Goal: Information Seeking & Learning: Find specific fact

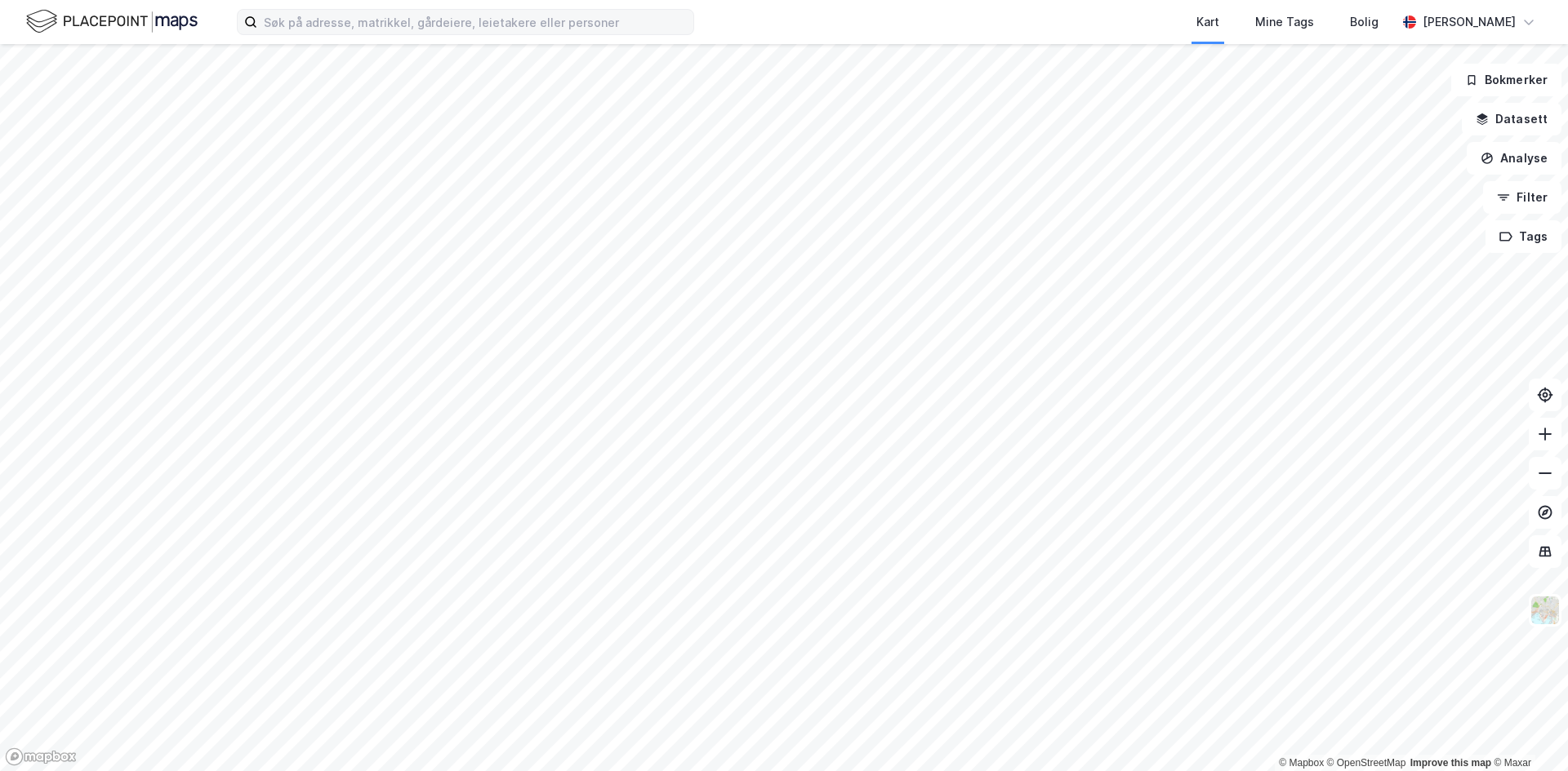
click at [342, 8] on div "Kart Mine Tags Bolig Håvard Skaland © Mapbox © OpenStreetMap Improve this map ©…" at bounding box center [784, 385] width 1568 height 771
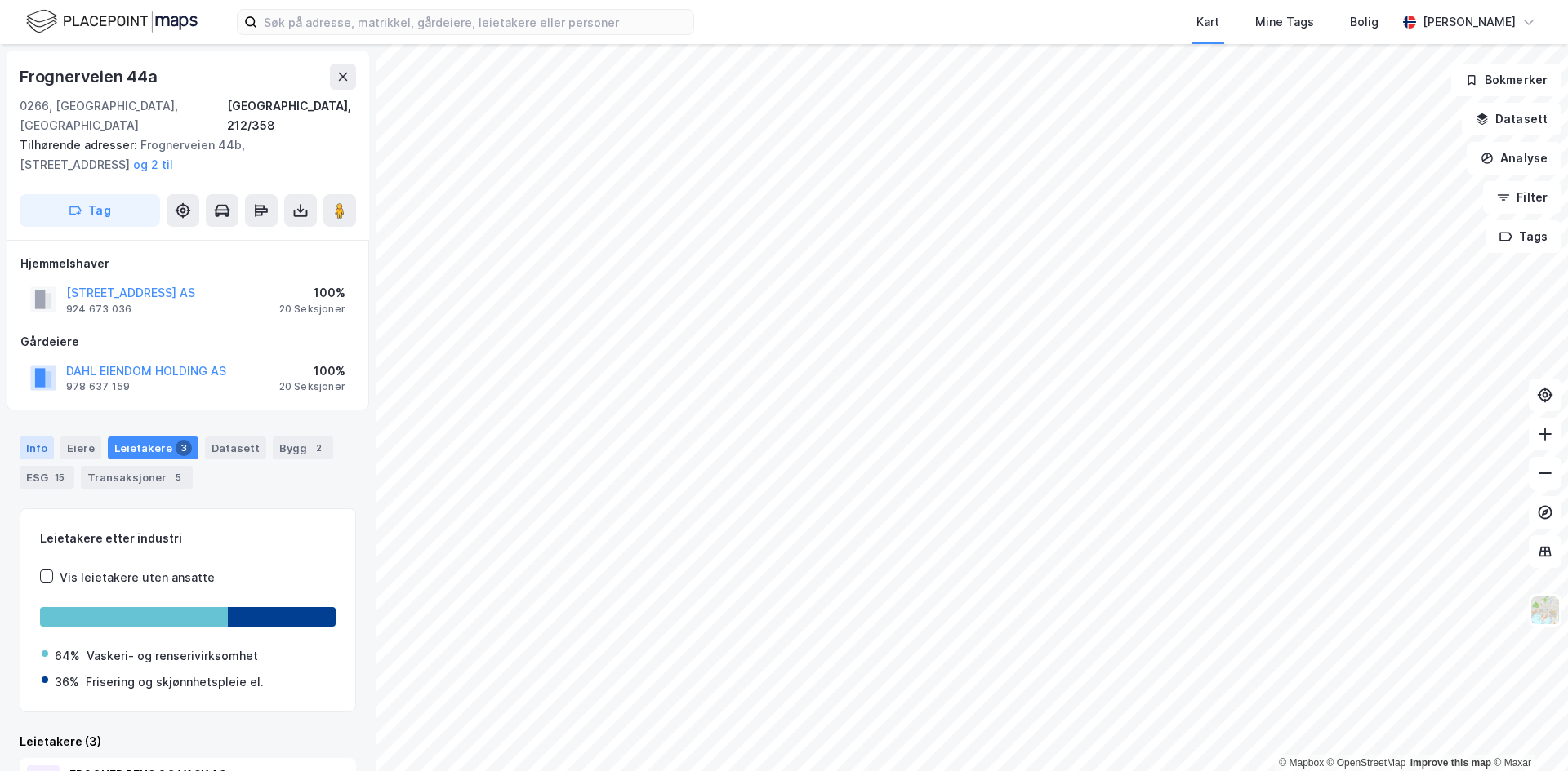
click at [53, 437] on div "Info" at bounding box center [36, 448] width 34 height 23
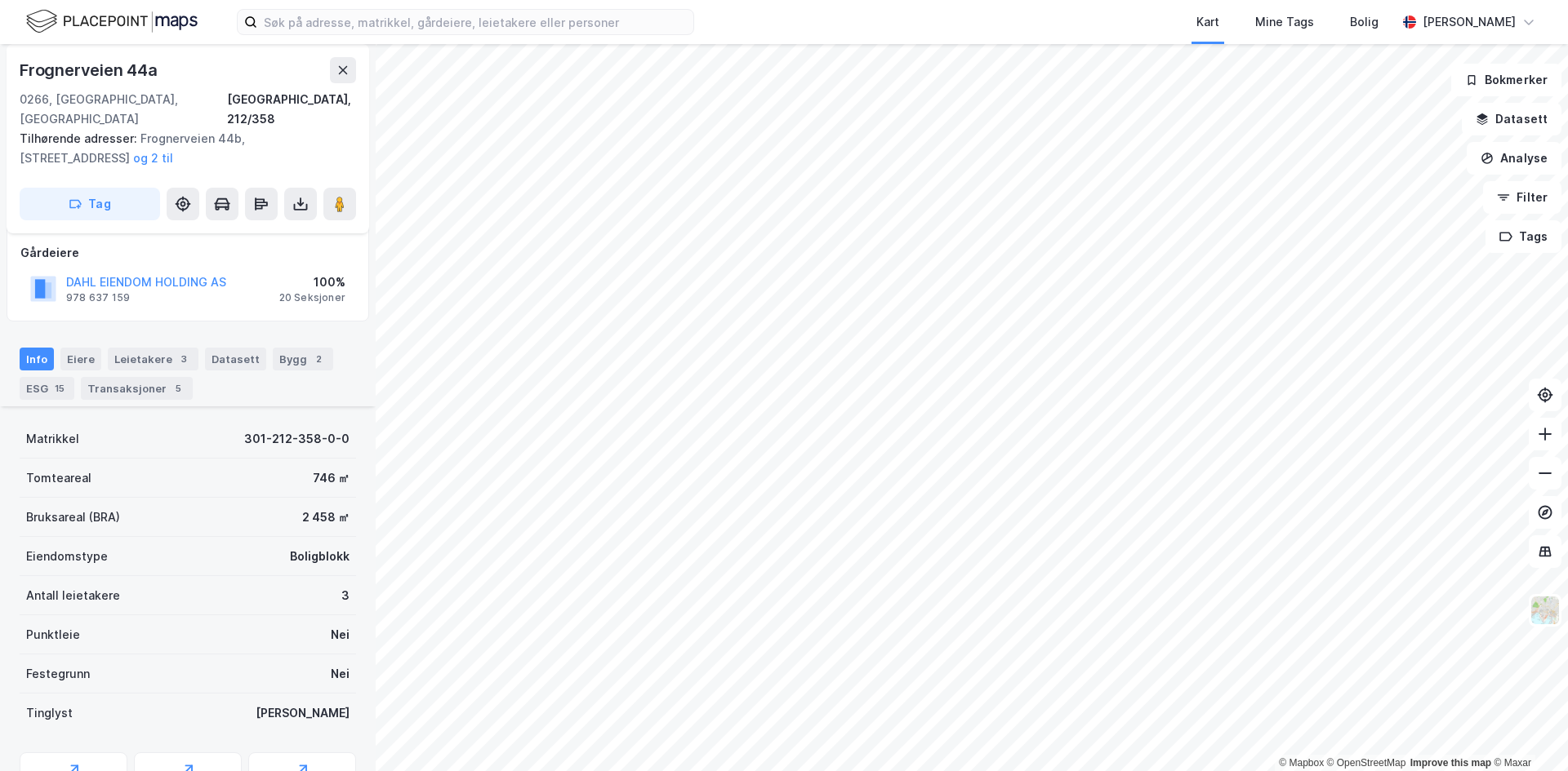
scroll to position [222, 0]
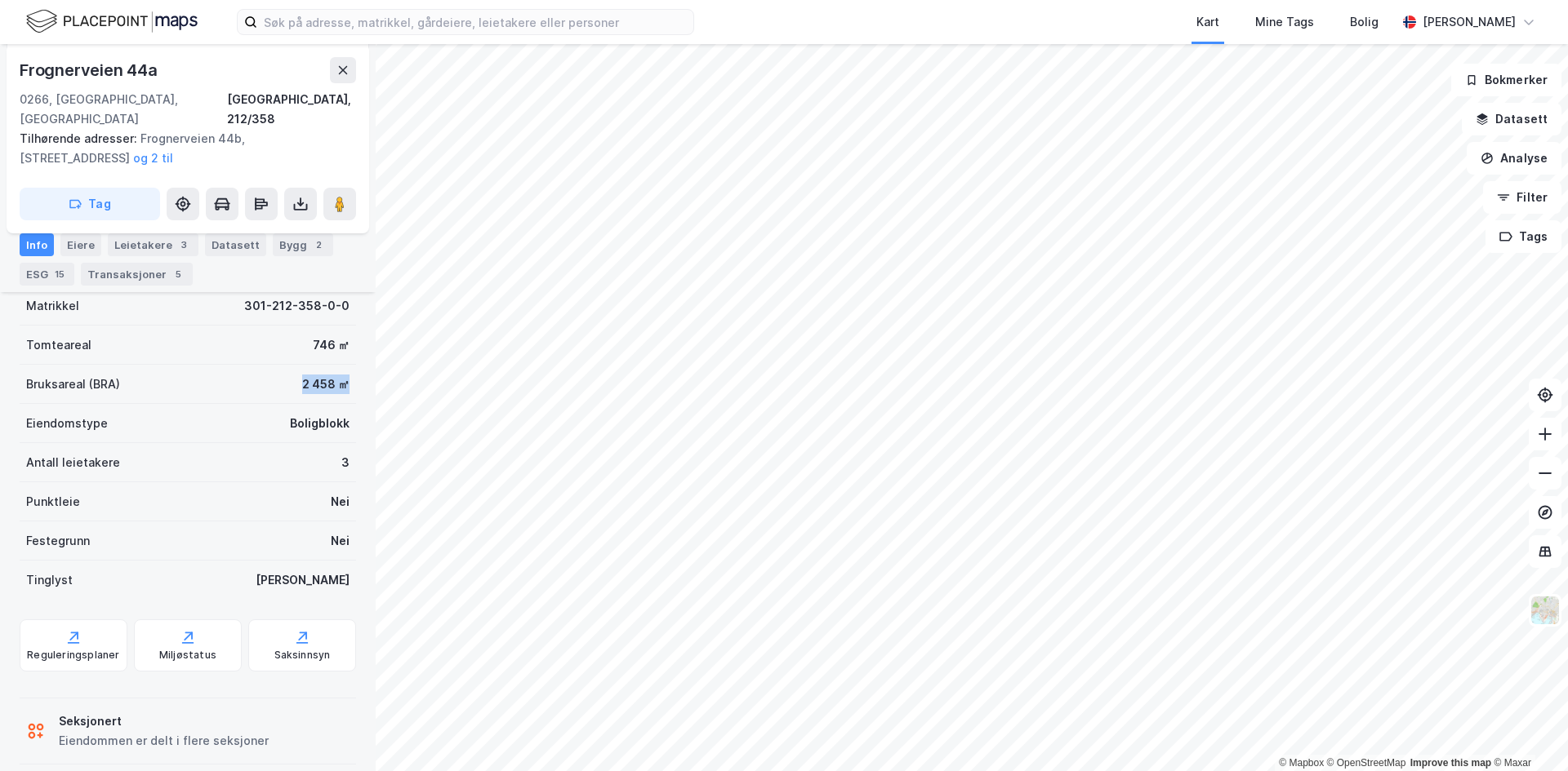
drag, startPoint x: 335, startPoint y: 379, endPoint x: 242, endPoint y: 369, distance: 93.5
click at [242, 369] on div "Bruksareal (BRA) 2 458 ㎡" at bounding box center [187, 384] width 337 height 39
click at [350, 406] on div "Frognerveien 44a 0266, Oslo, Oslo Oslo, 212/358 Tilhørende adresser: Frognervei…" at bounding box center [188, 408] width 376 height 728
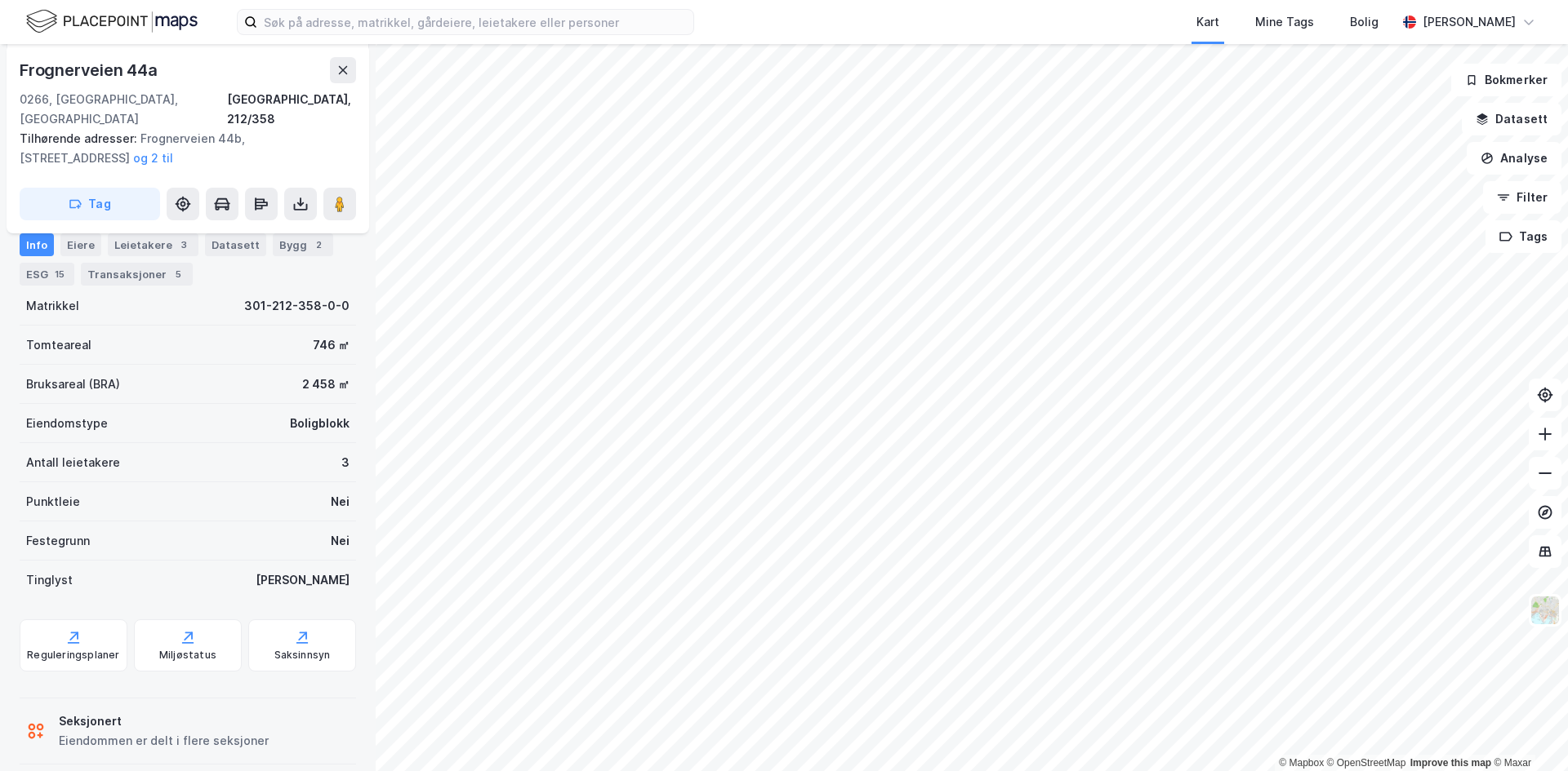
scroll to position [0, 0]
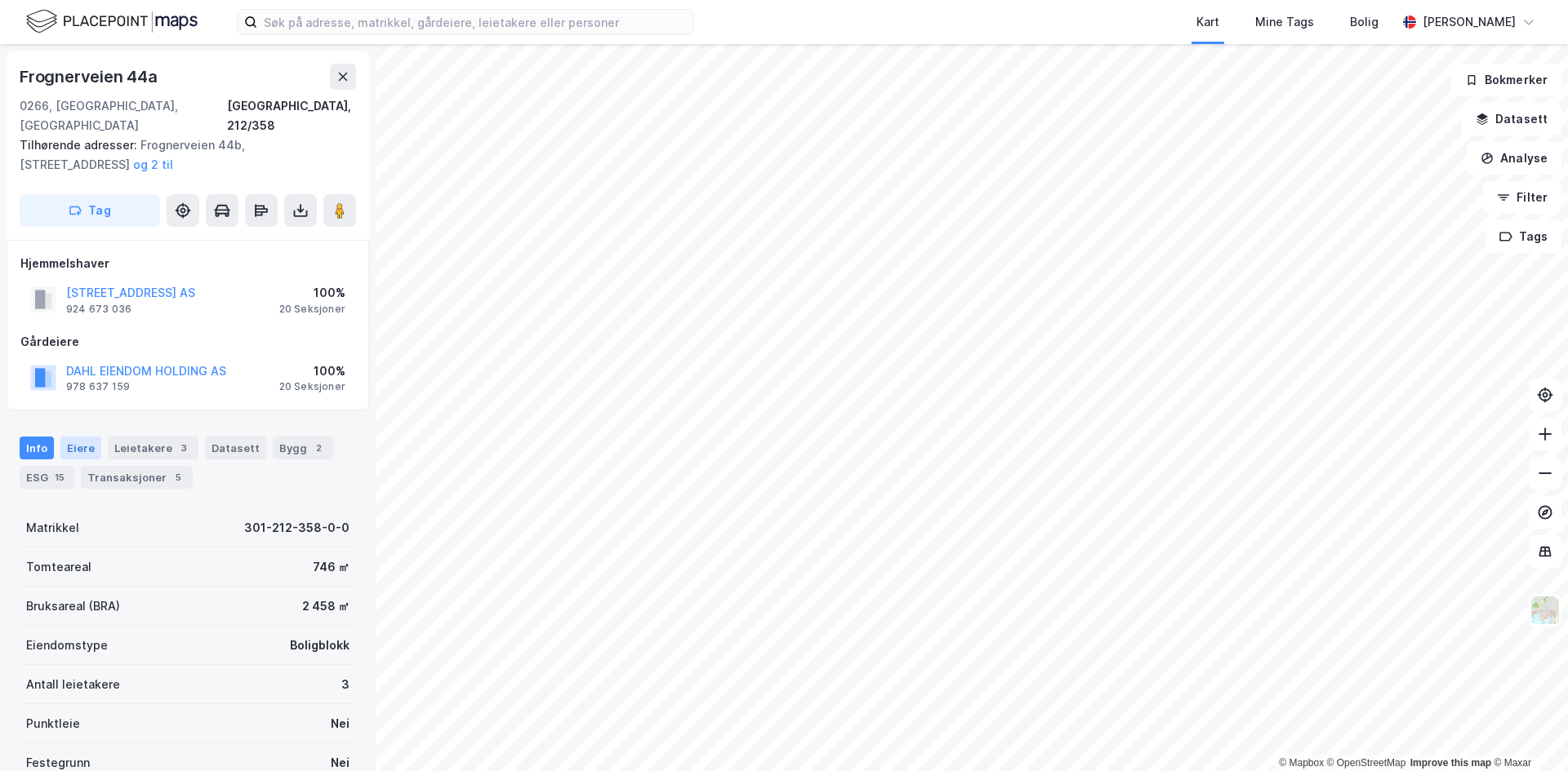
click at [90, 437] on div "Eiere" at bounding box center [80, 448] width 41 height 23
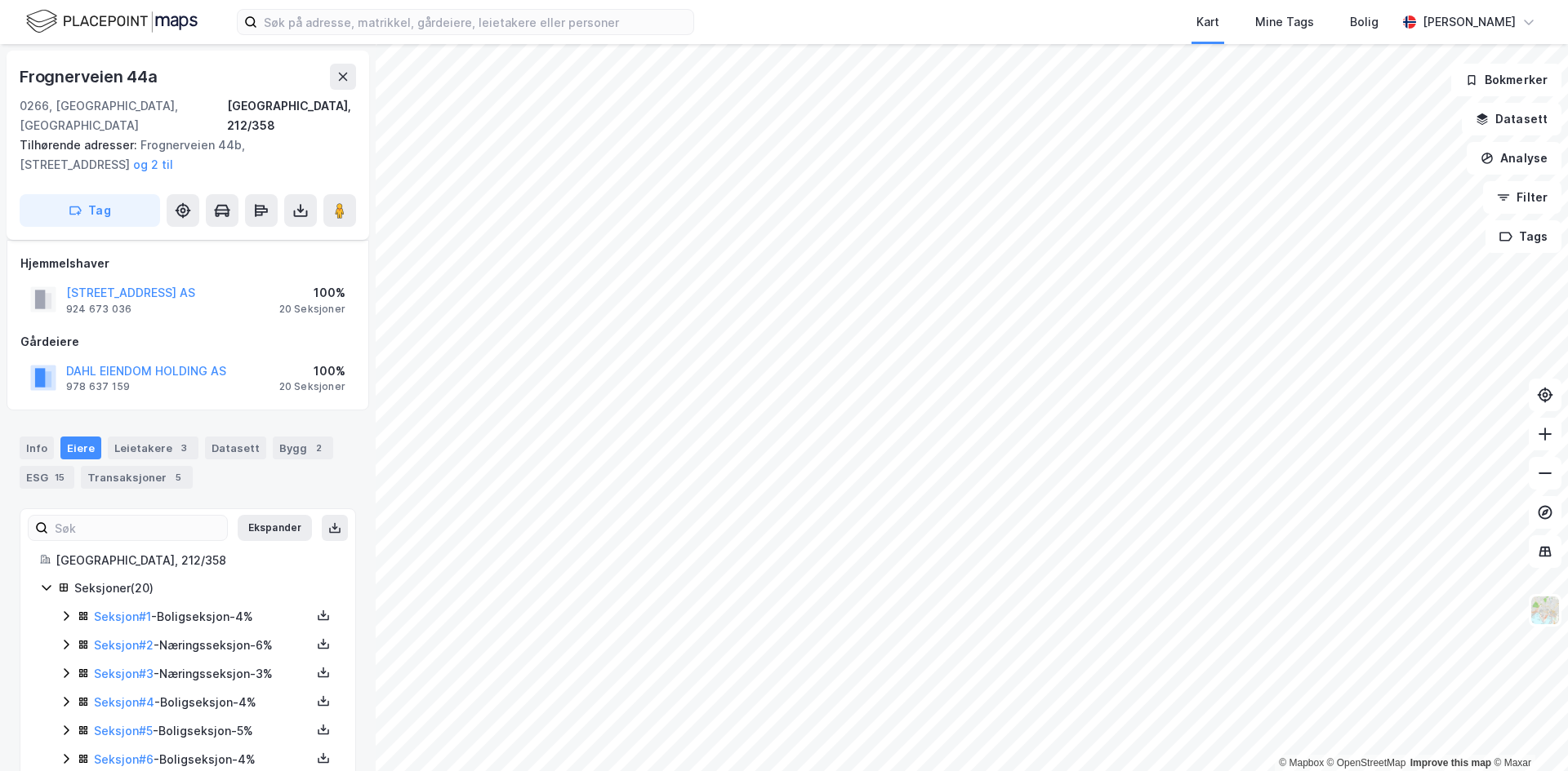
scroll to position [408, 0]
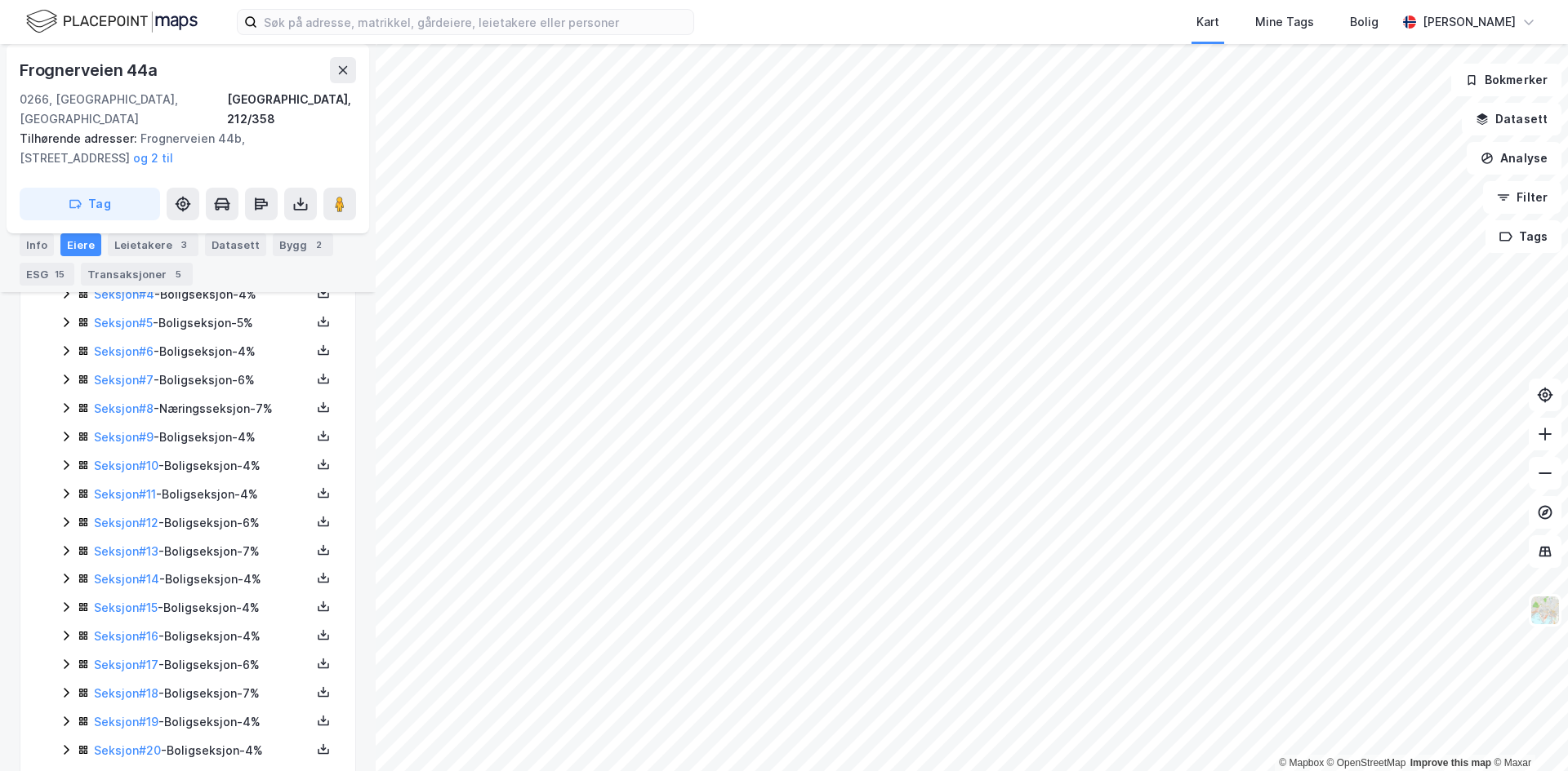
click at [328, 68] on div "Frognerveien 44a" at bounding box center [187, 69] width 337 height 26
click at [331, 68] on button at bounding box center [343, 69] width 26 height 26
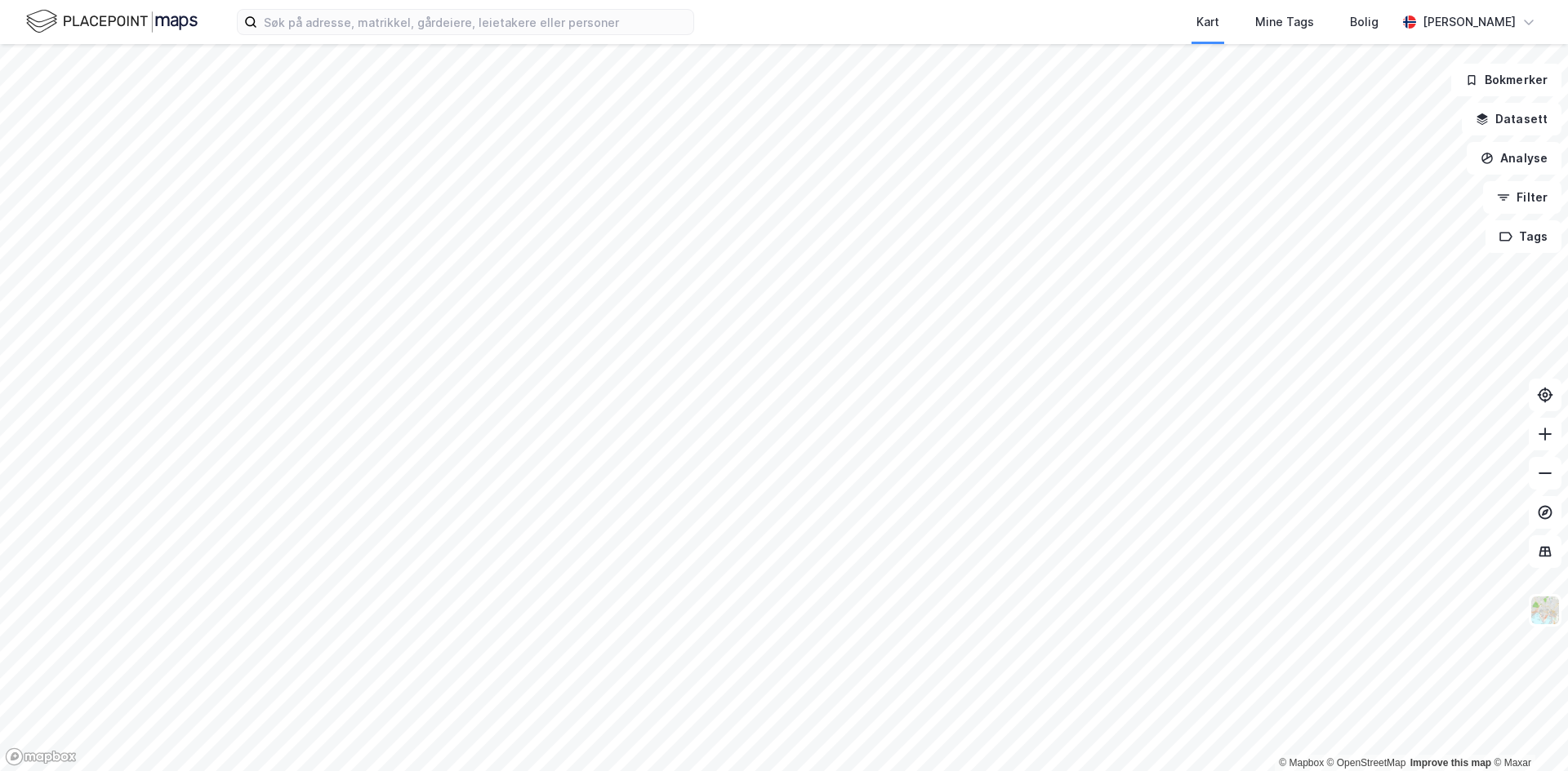
click at [807, 770] on html "Kart Mine Tags Bolig Håvard Skaland © Mapbox © OpenStreetMap Improve this map ©…" at bounding box center [784, 385] width 1568 height 771
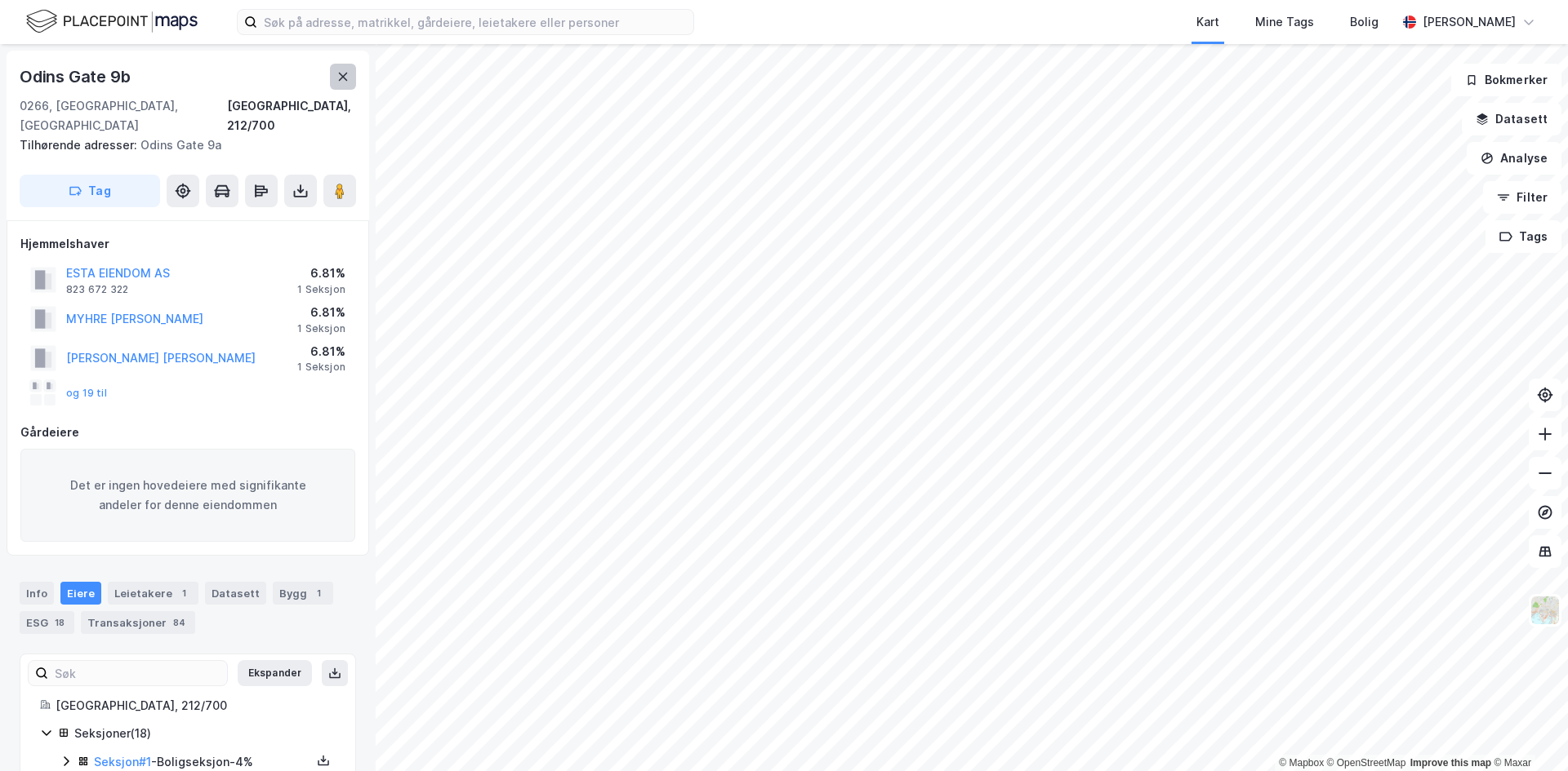
click at [350, 68] on button at bounding box center [343, 76] width 26 height 26
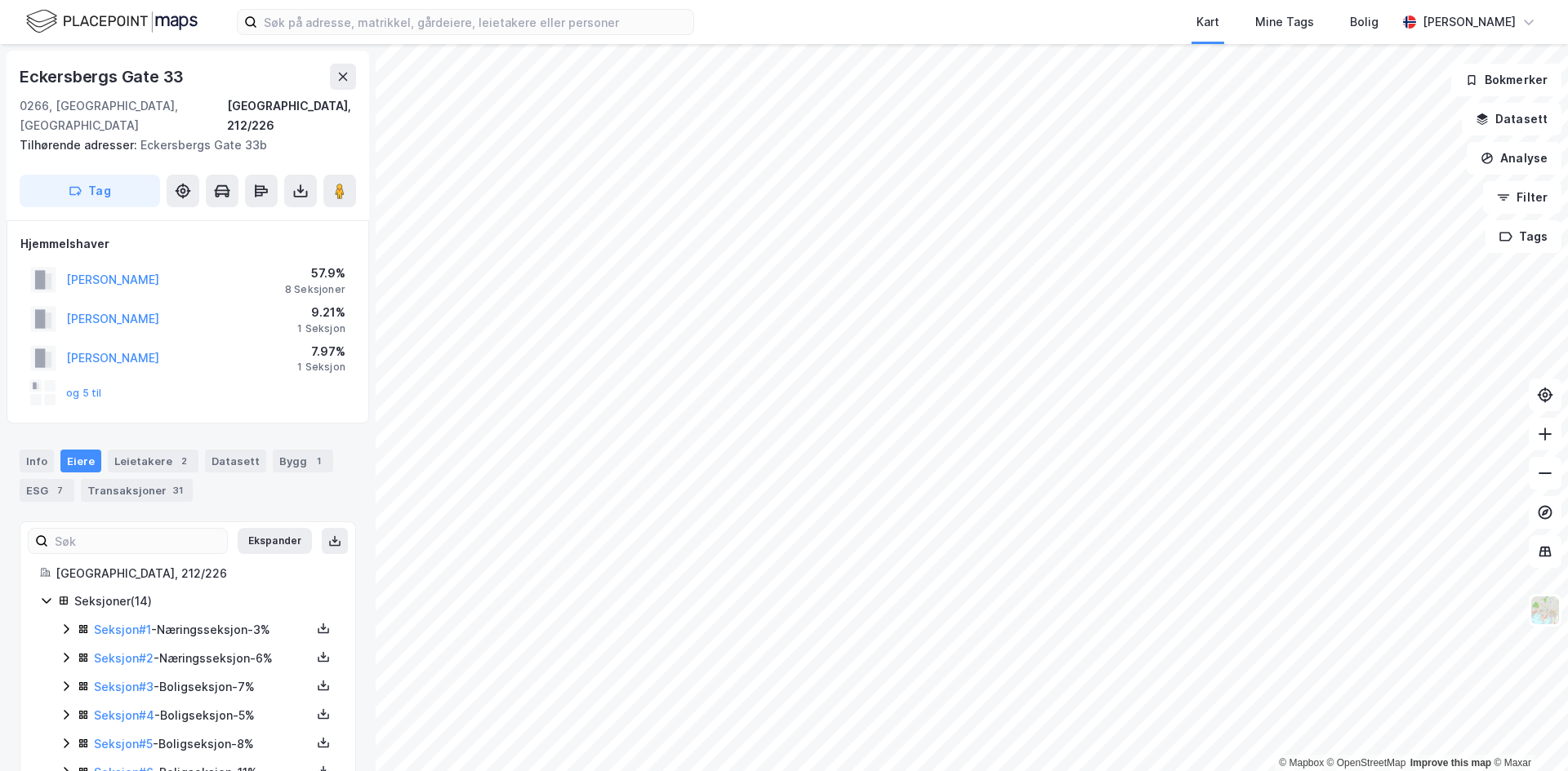
scroll to position [1, 0]
drag, startPoint x: 22, startPoint y: 72, endPoint x: 199, endPoint y: 75, distance: 177.0
click at [198, 75] on div "Eckersbergs Gate 33" at bounding box center [187, 75] width 337 height 26
click at [199, 75] on div "Eckersbergs Gate 33" at bounding box center [187, 75] width 337 height 26
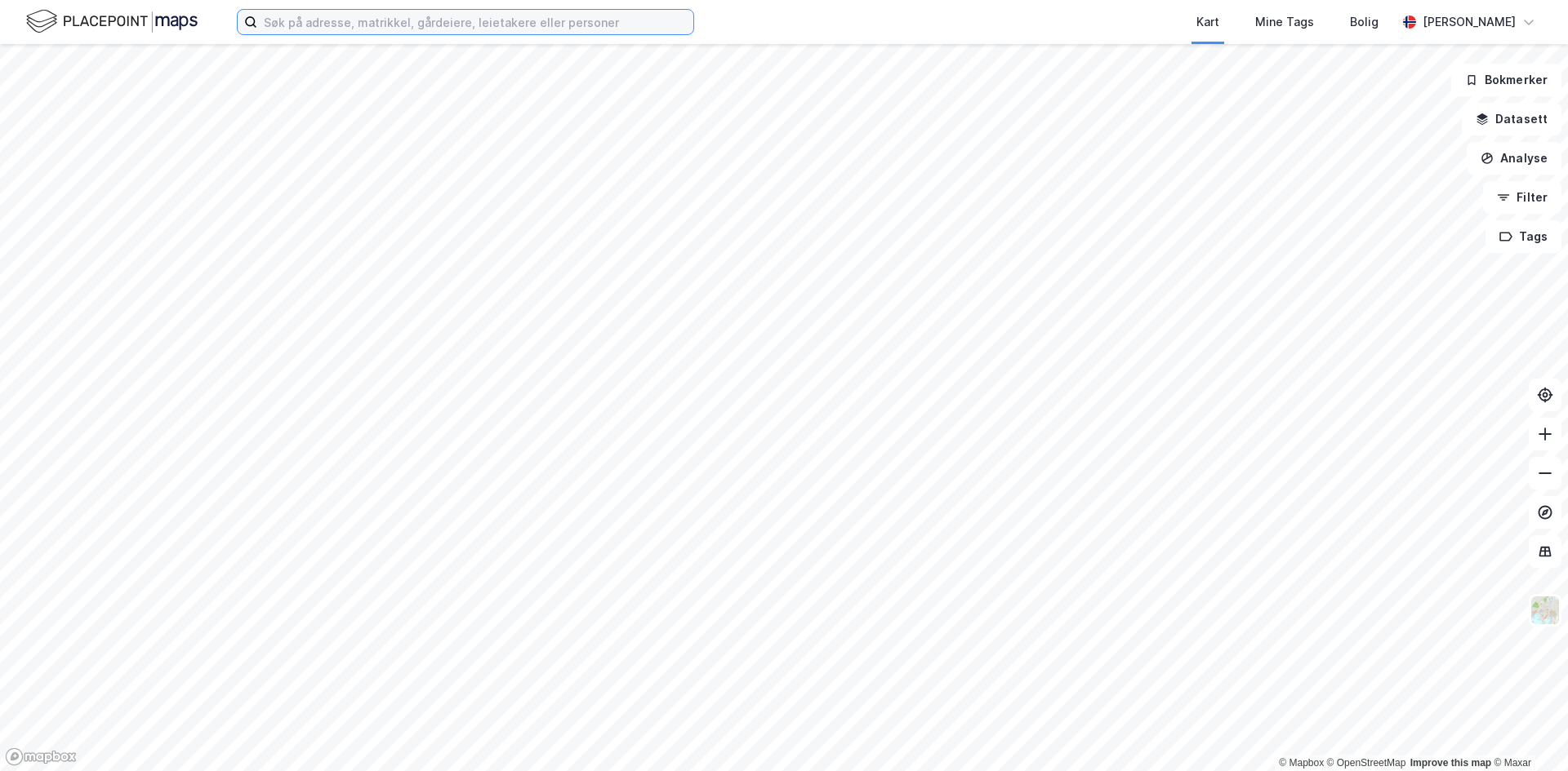
click at [344, 28] on input at bounding box center [476, 22] width 436 height 24
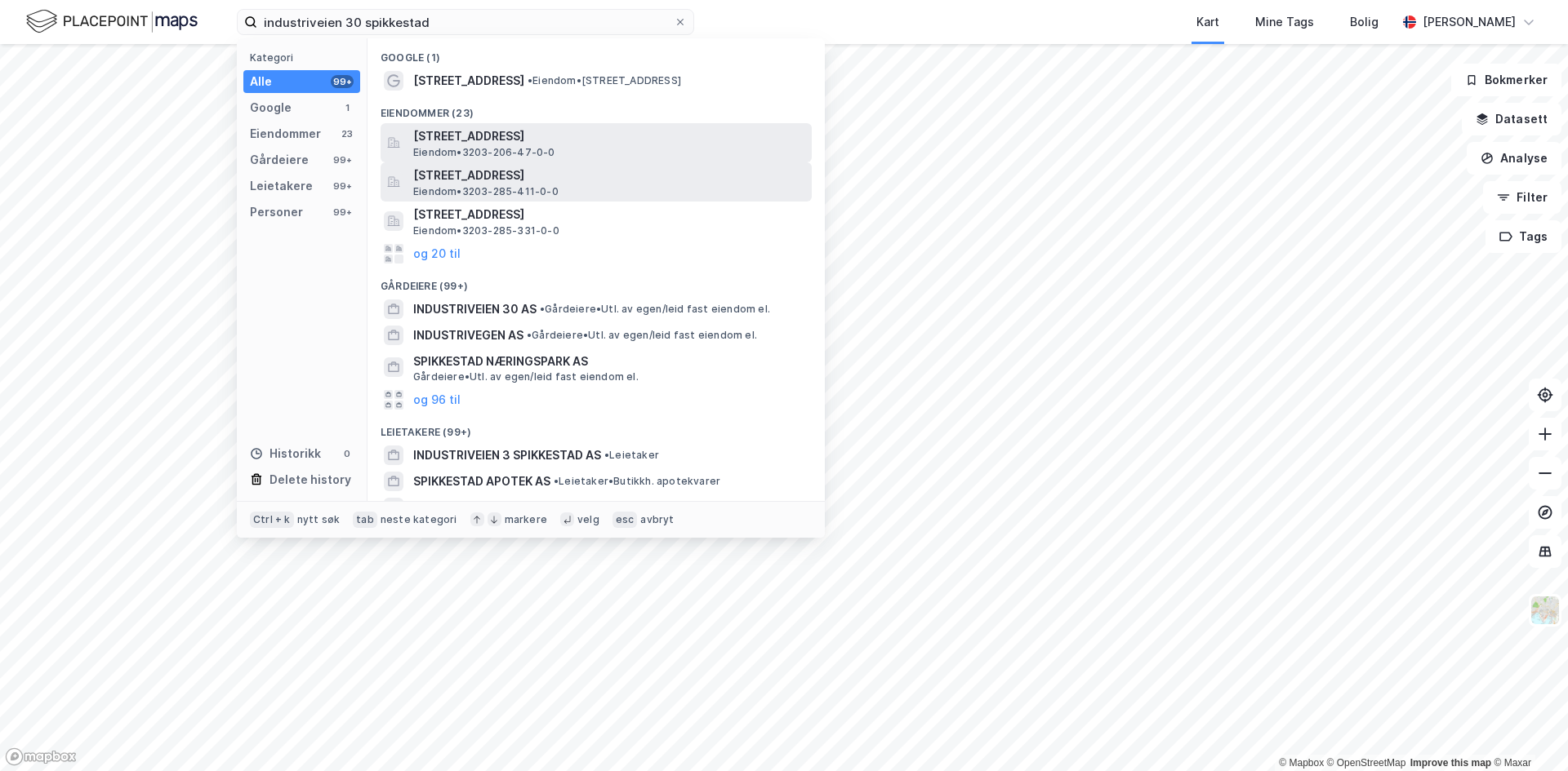
click at [474, 146] on span "Eiendom • 3203-206-47-0-0" at bounding box center [484, 153] width 142 height 13
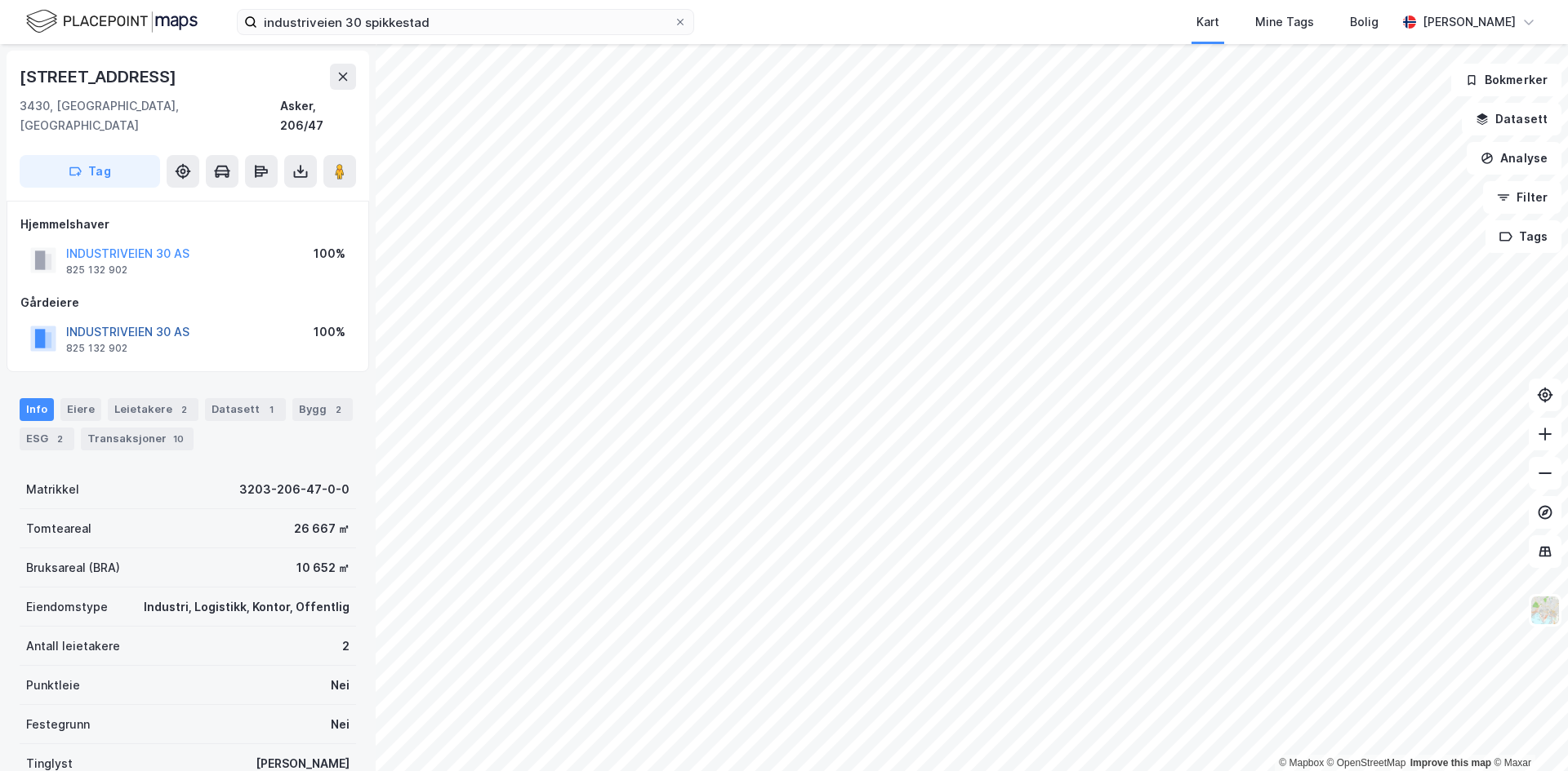
click at [0, 0] on button "INDUSTRIVEIEN 30 AS" at bounding box center [0, 0] width 0 height 0
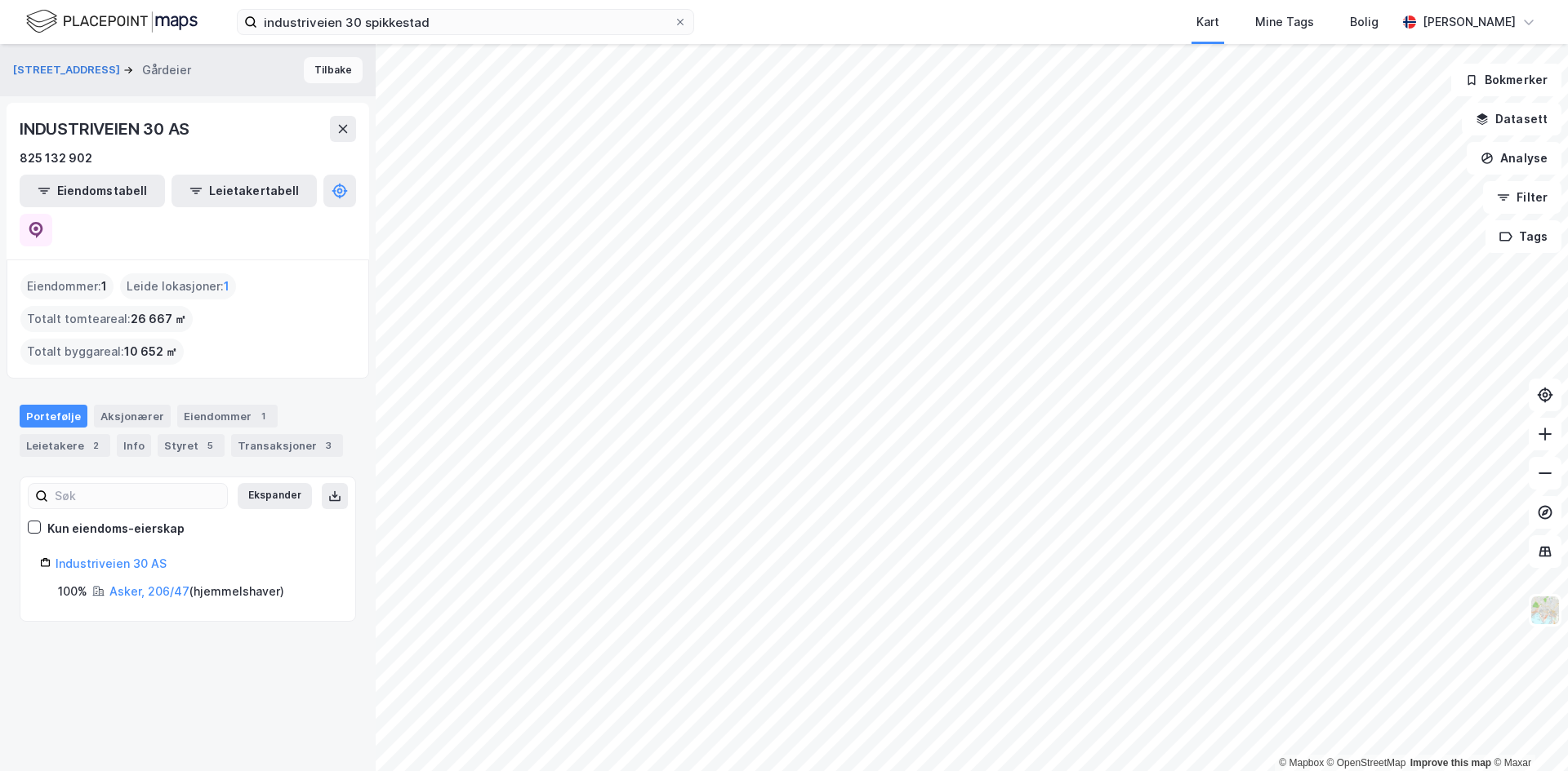
click at [310, 68] on button "Tilbake" at bounding box center [333, 69] width 59 height 26
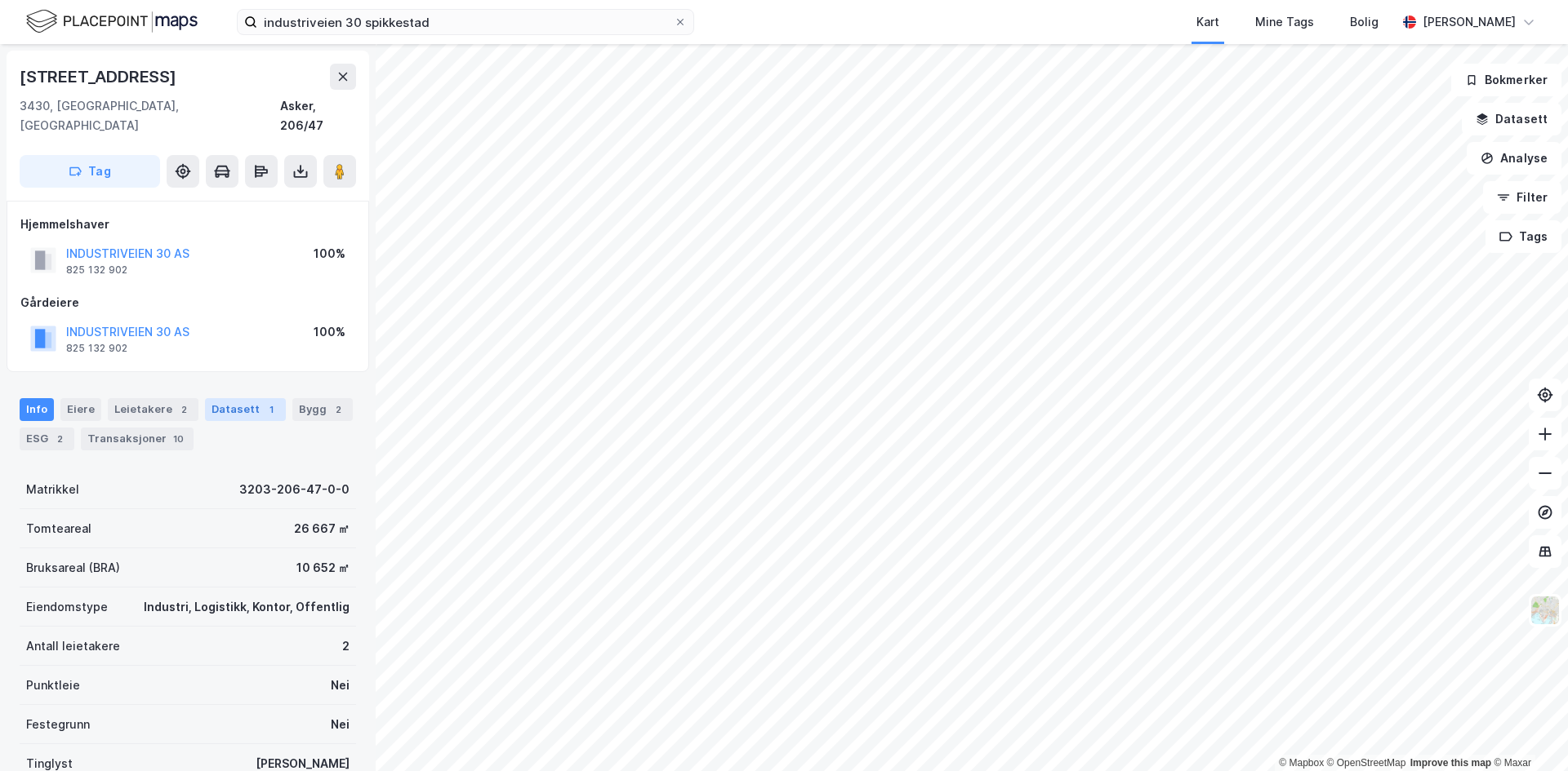
click at [225, 398] on div "Datasett 1" at bounding box center [245, 409] width 81 height 23
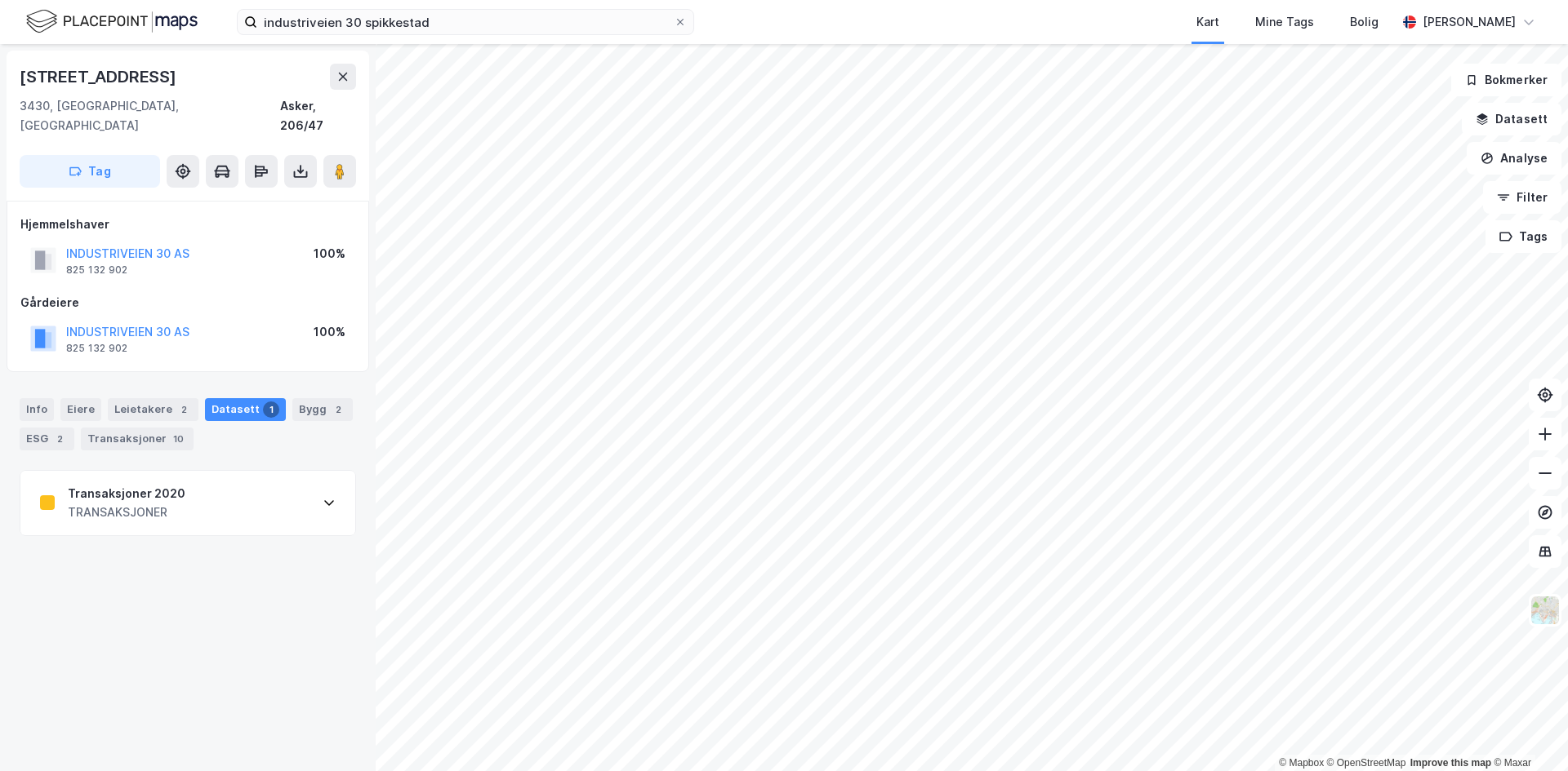
click at [147, 533] on div "[STREET_ADDRESS], Akershus Asker, 206/47 Tag Hjemmelshaver INDUSTRIVEIEN 30 AS …" at bounding box center [188, 408] width 376 height 728
click at [135, 503] on div "TRANSAKSJONER" at bounding box center [126, 512] width 118 height 19
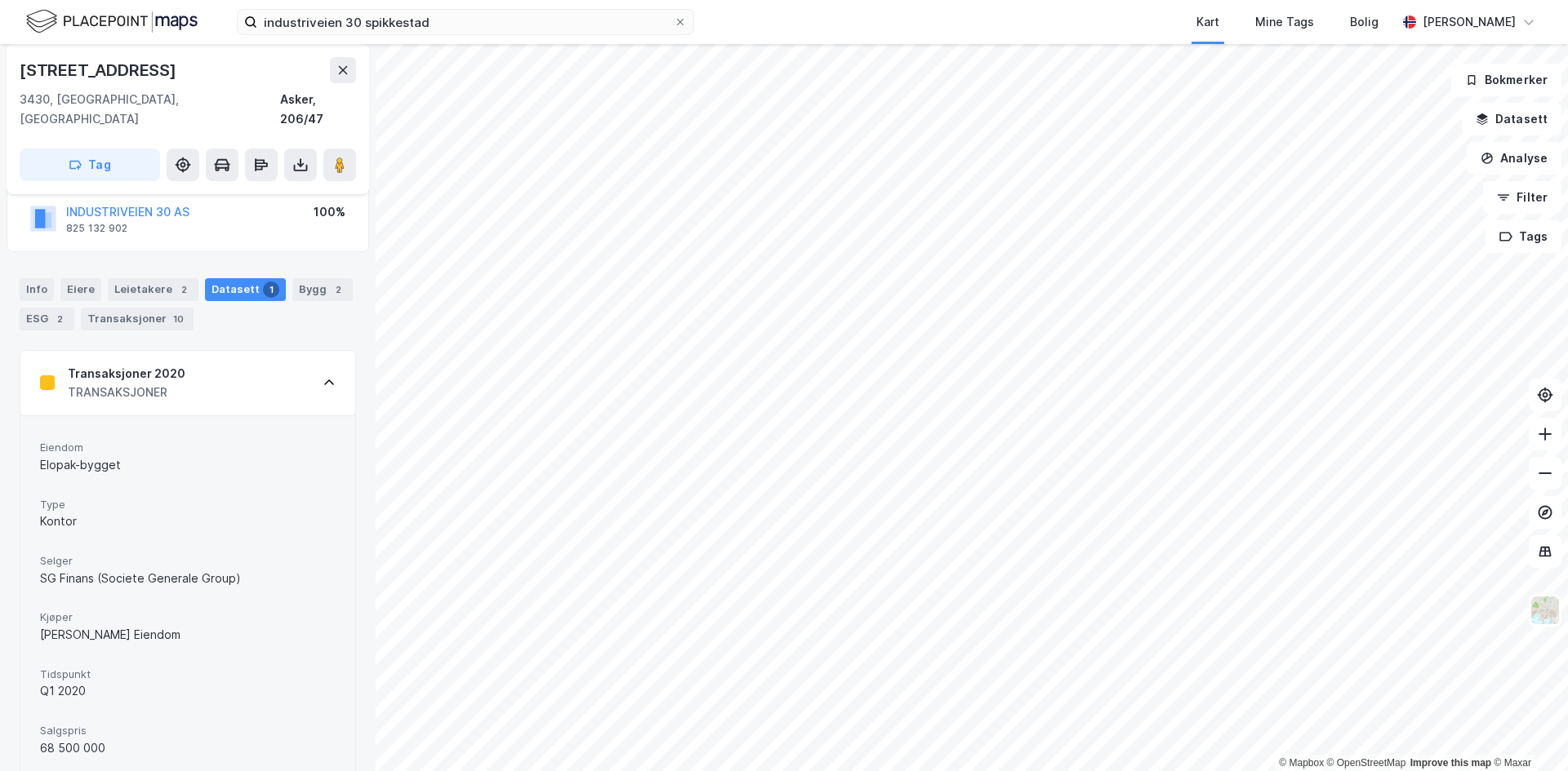
scroll to position [197, 0]
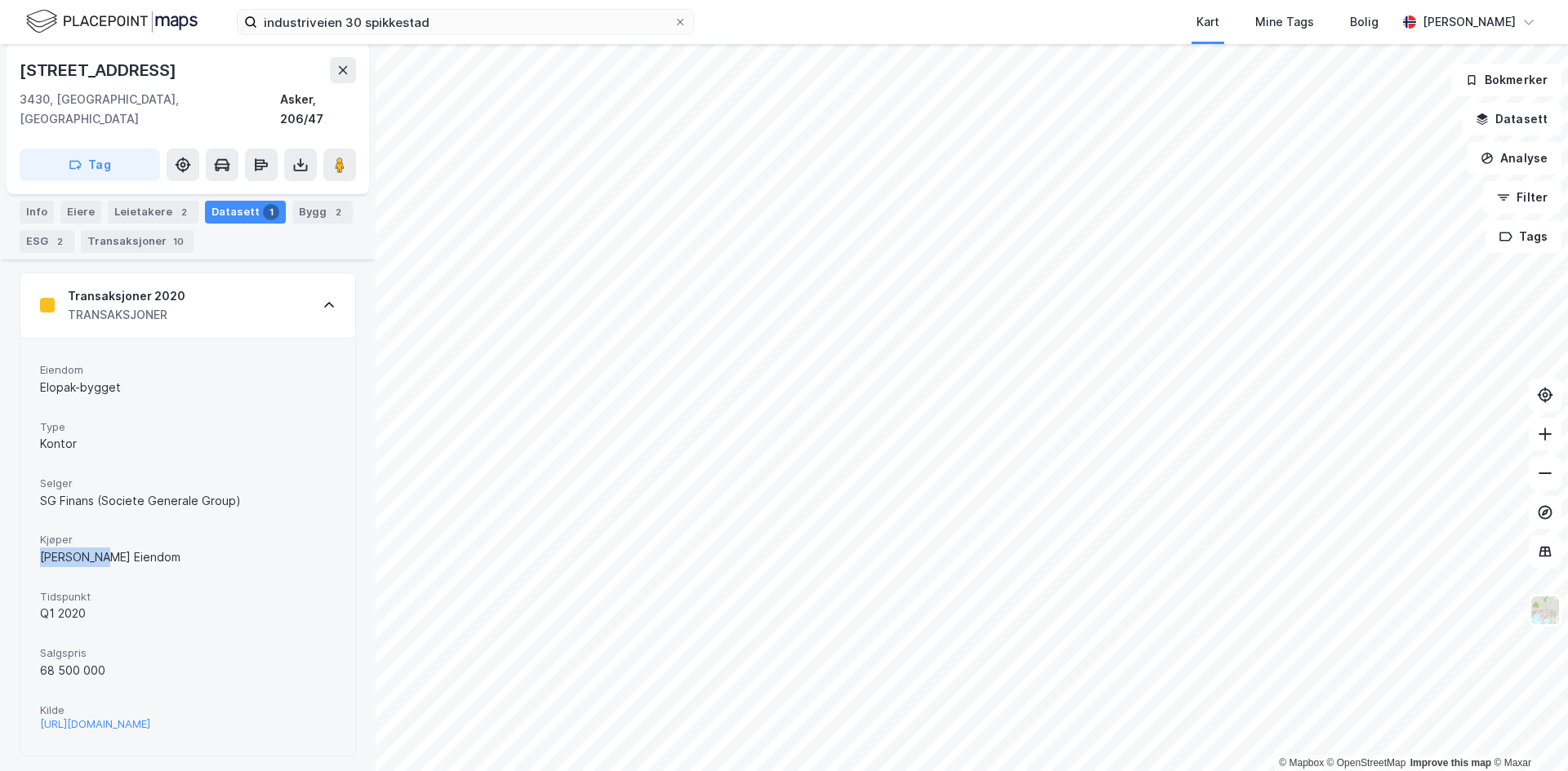
drag, startPoint x: 42, startPoint y: 528, endPoint x: 109, endPoint y: 552, distance: 71.2
click at [107, 552] on div "Kjøper [PERSON_NAME] Eiendom" at bounding box center [188, 550] width 296 height 43
click at [109, 552] on div "Kjøper [PERSON_NAME] Eiendom" at bounding box center [188, 550] width 296 height 43
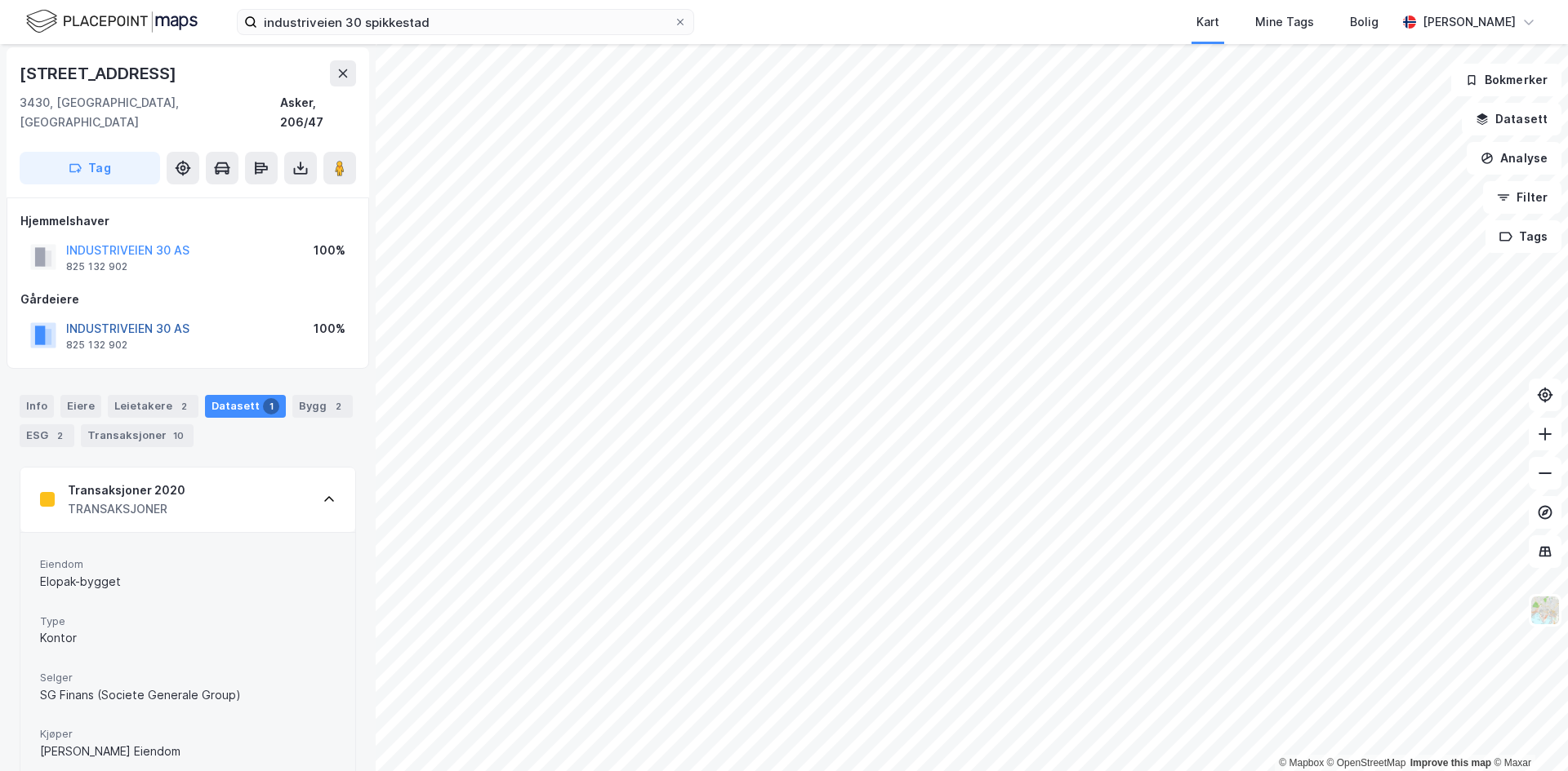
scroll to position [0, 0]
click at [153, 398] on div "Leietakere 2" at bounding box center [153, 409] width 90 height 23
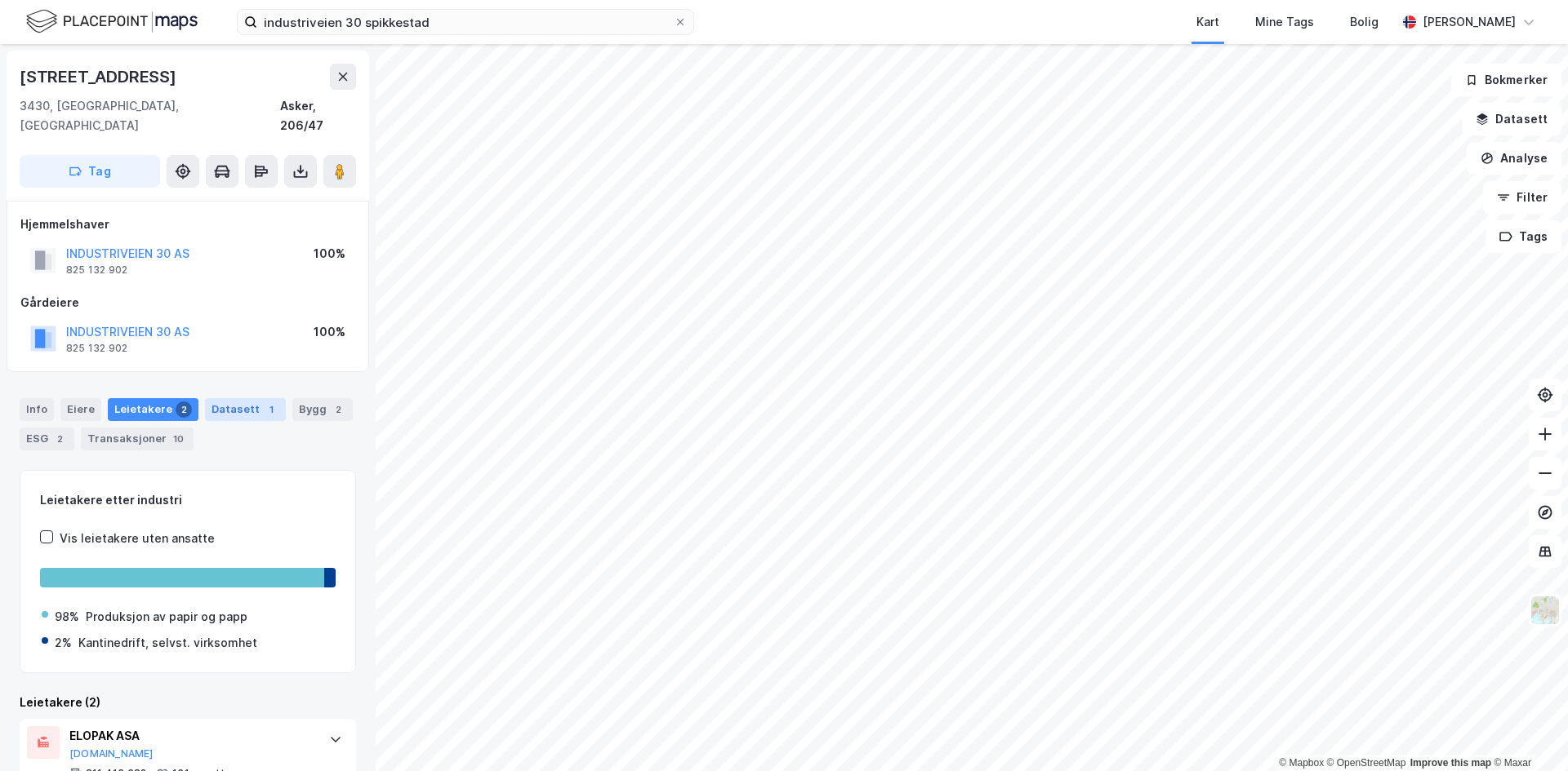
drag, startPoint x: 188, startPoint y: 389, endPoint x: 196, endPoint y: 393, distance: 8.9
click at [191, 398] on div "Leietakere 2" at bounding box center [153, 409] width 90 height 23
click at [207, 405] on div "Info [PERSON_NAME] 2 Datasett 1 Bygg 2 ESG 2 Transaksjoner 10" at bounding box center [187, 424] width 337 height 53
click at [208, 404] on div "Info [PERSON_NAME] 2 Datasett 1 Bygg 2 ESG 2 Transaksjoner 10" at bounding box center [187, 424] width 337 height 53
click at [214, 398] on div "Datasett 1" at bounding box center [245, 409] width 81 height 23
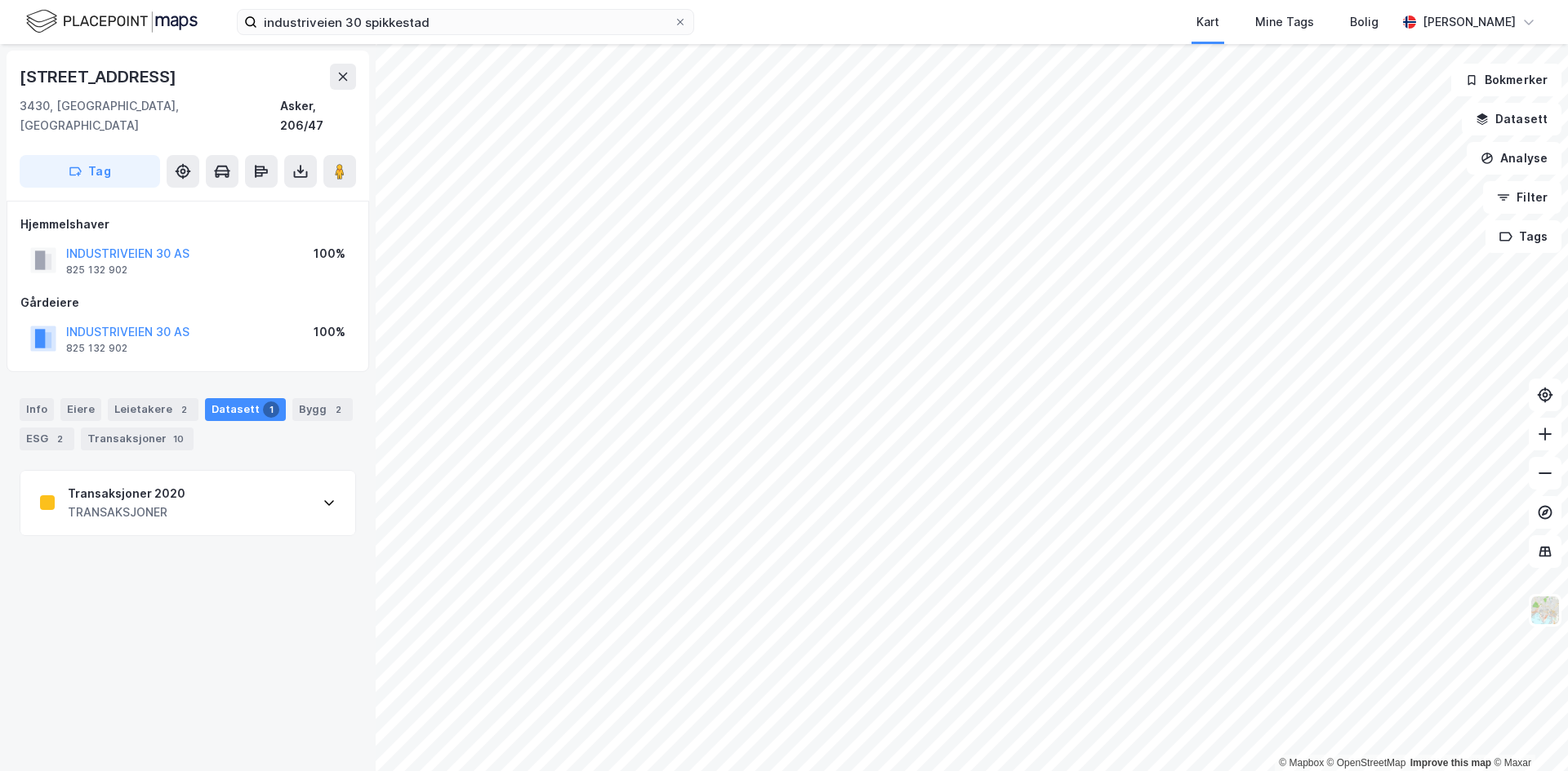
click at [125, 503] on div "TRANSAKSJONER" at bounding box center [126, 512] width 118 height 19
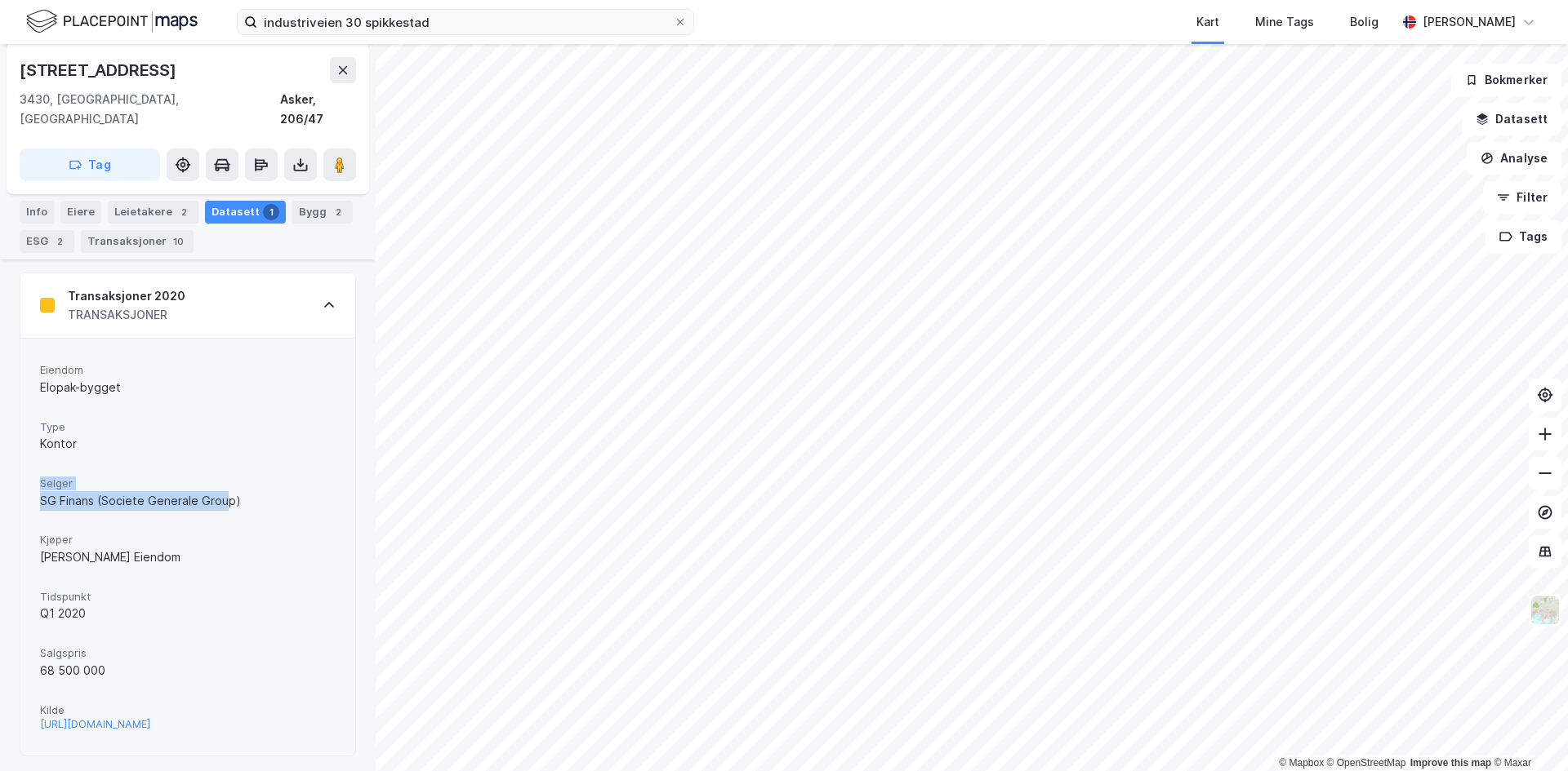
drag, startPoint x: 31, startPoint y: 468, endPoint x: 240, endPoint y: 484, distance: 209.6
click at [240, 484] on div "[PERSON_NAME]-bygget Type Kontor [PERSON_NAME] Finans (Societe Generale Group) …" at bounding box center [187, 547] width 335 height 418
click at [241, 491] on div "SG Finans (Societe Generale Group)" at bounding box center [188, 500] width 296 height 19
drag, startPoint x: 22, startPoint y: 635, endPoint x: 98, endPoint y: 659, distance: 79.7
click at [98, 659] on div "[PERSON_NAME]-bygget Type Kontor [PERSON_NAME] Finans (Societe Generale Group) …" at bounding box center [187, 547] width 335 height 418
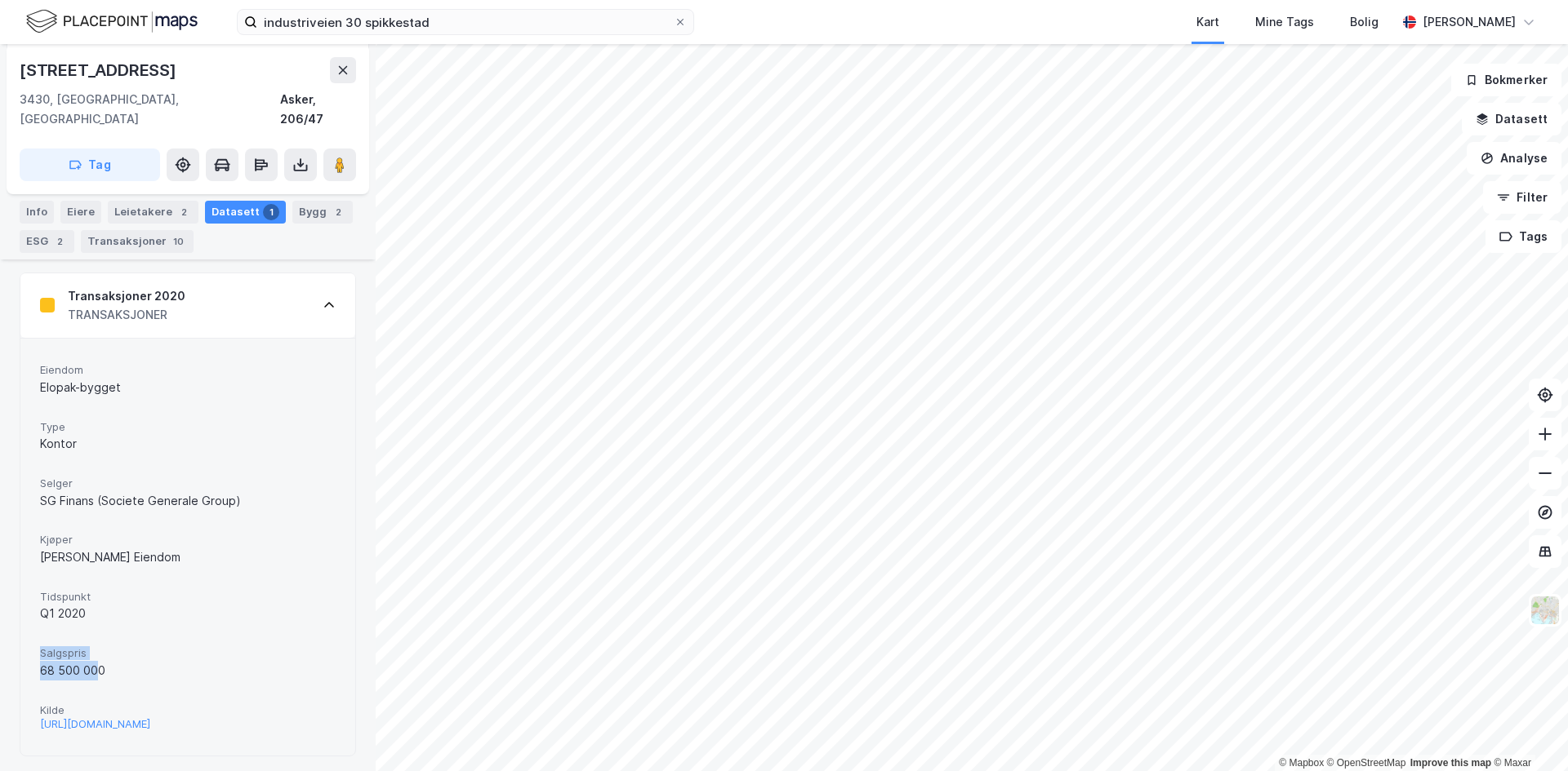
click at [98, 662] on div "68 500 000" at bounding box center [188, 671] width 296 height 19
drag, startPoint x: 62, startPoint y: 460, endPoint x: 225, endPoint y: 475, distance: 163.7
click at [223, 475] on div "[PERSON_NAME]-bygget Type Kontor [PERSON_NAME] Finans (Societe Generale Group) …" at bounding box center [188, 547] width 296 height 378
click at [226, 491] on div "SG Finans (Societe Generale Group)" at bounding box center [188, 500] width 296 height 19
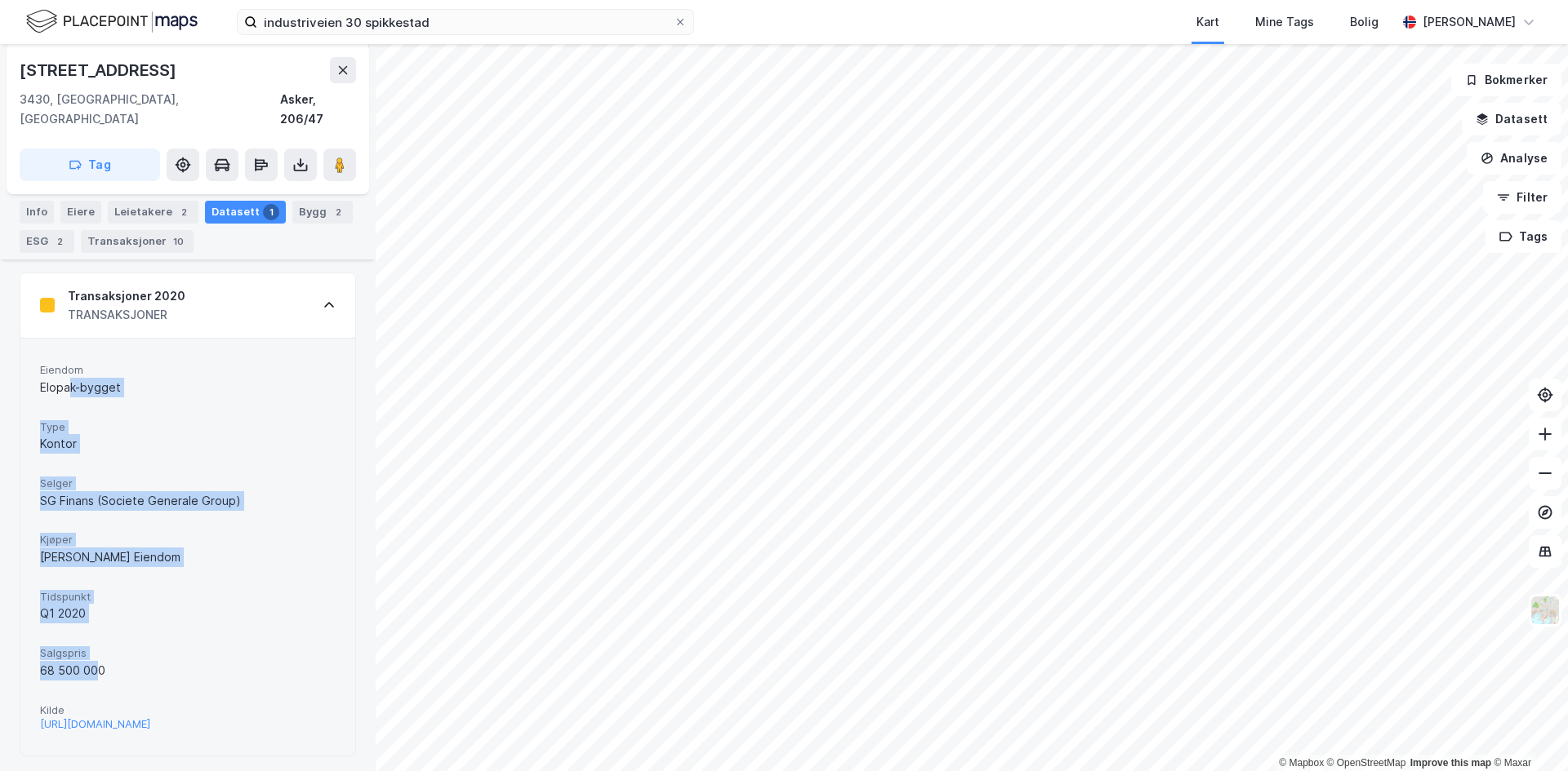
drag, startPoint x: 97, startPoint y: 642, endPoint x: 71, endPoint y: 383, distance: 260.3
click at [71, 383] on div "[PERSON_NAME]-bygget Type Kontor [PERSON_NAME] Finans (Societe Generale Group) …" at bounding box center [188, 547] width 296 height 378
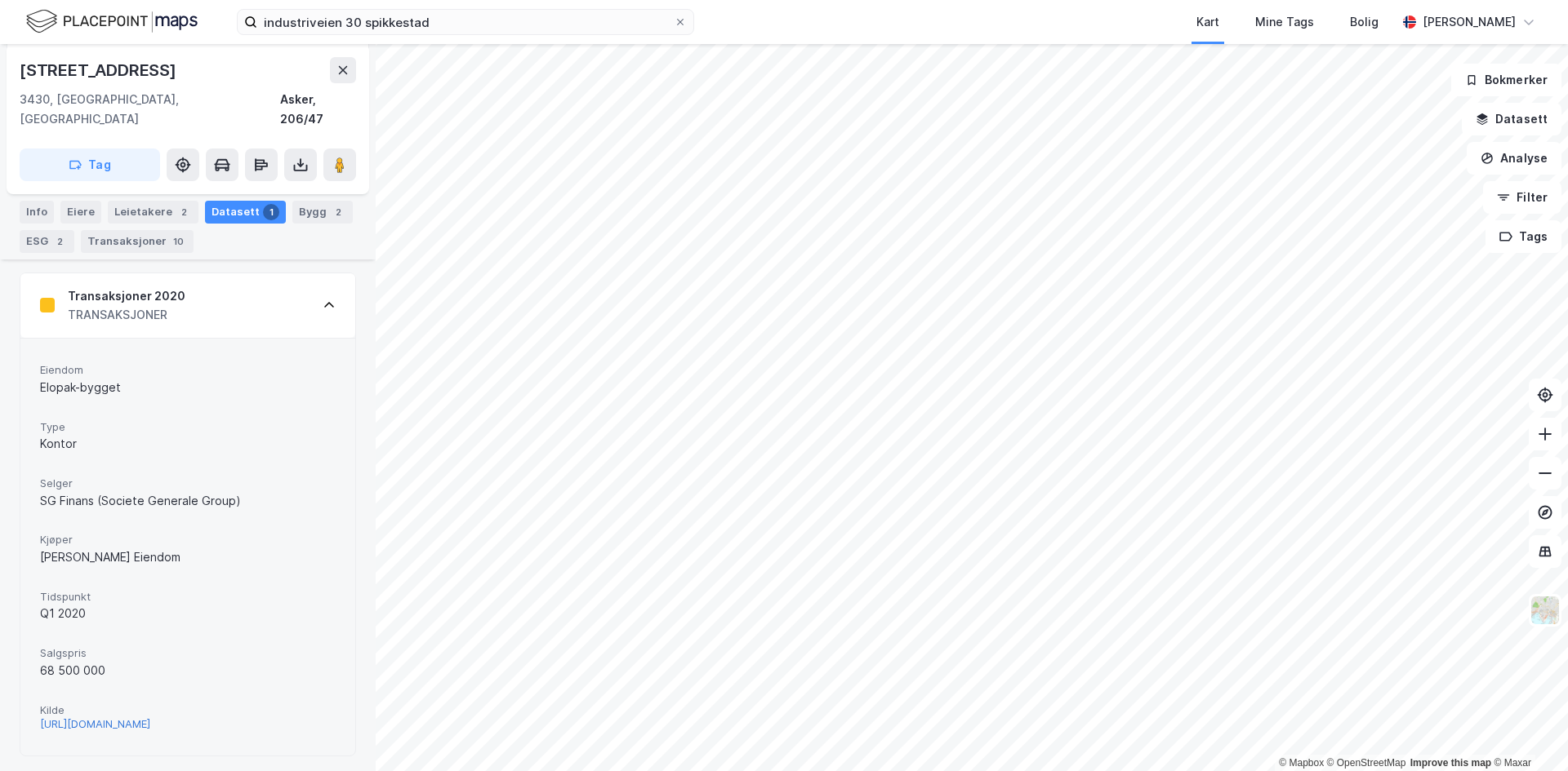
click at [104, 718] on div "[URL][DOMAIN_NAME]" at bounding box center [95, 724] width 110 height 14
click at [338, 81] on button at bounding box center [343, 69] width 26 height 26
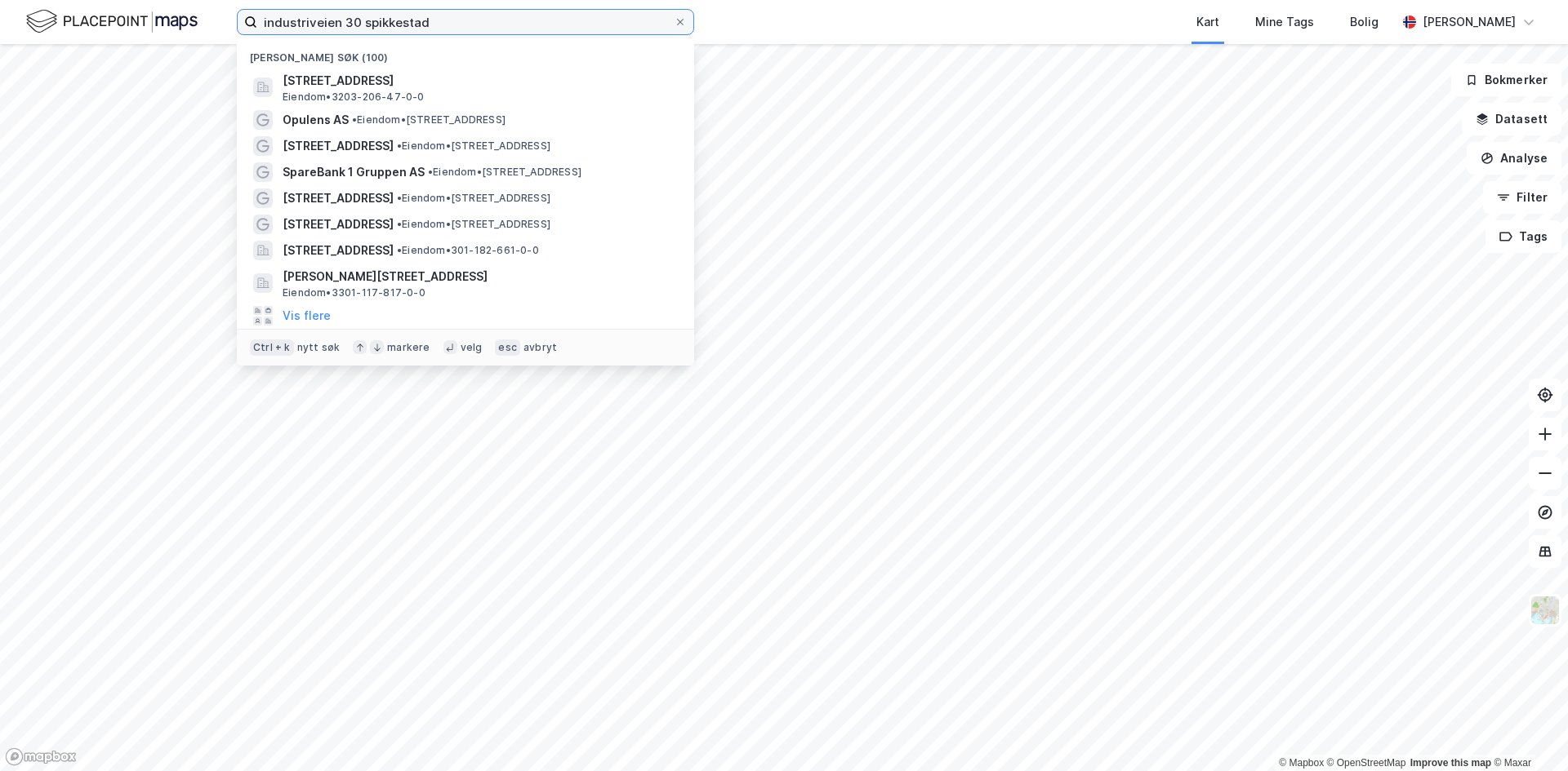
drag, startPoint x: 435, startPoint y: 27, endPoint x: 210, endPoint y: 23, distance: 225.0
click at [210, 23] on div "industriveien 30 spikkestad Nylige søk (100) [STREET_ADDRESS], ASKER Eiendom • …" at bounding box center [784, 22] width 1568 height 44
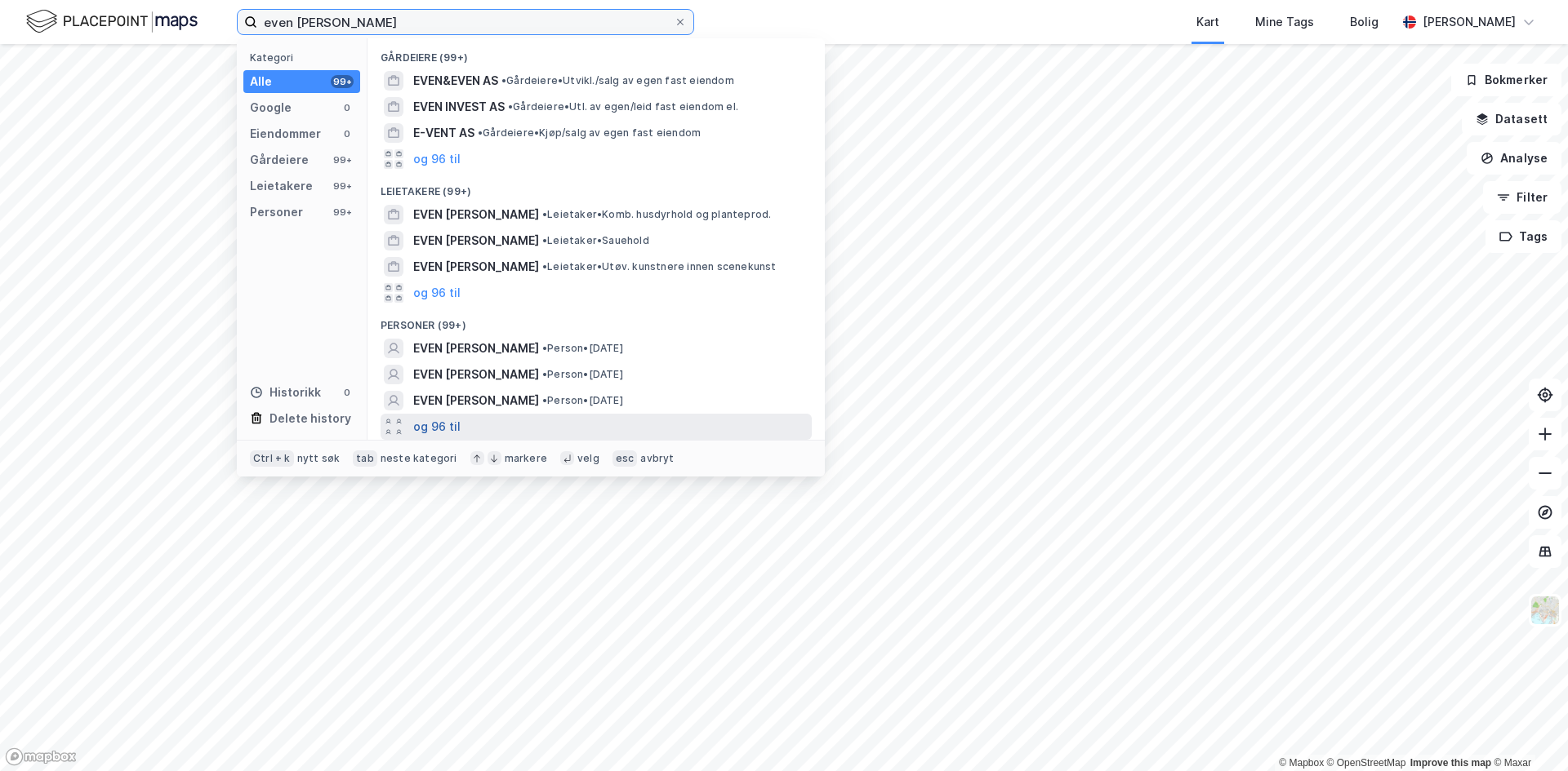
type input "even [PERSON_NAME]"
click at [445, 425] on button "og 96 til" at bounding box center [436, 426] width 48 height 19
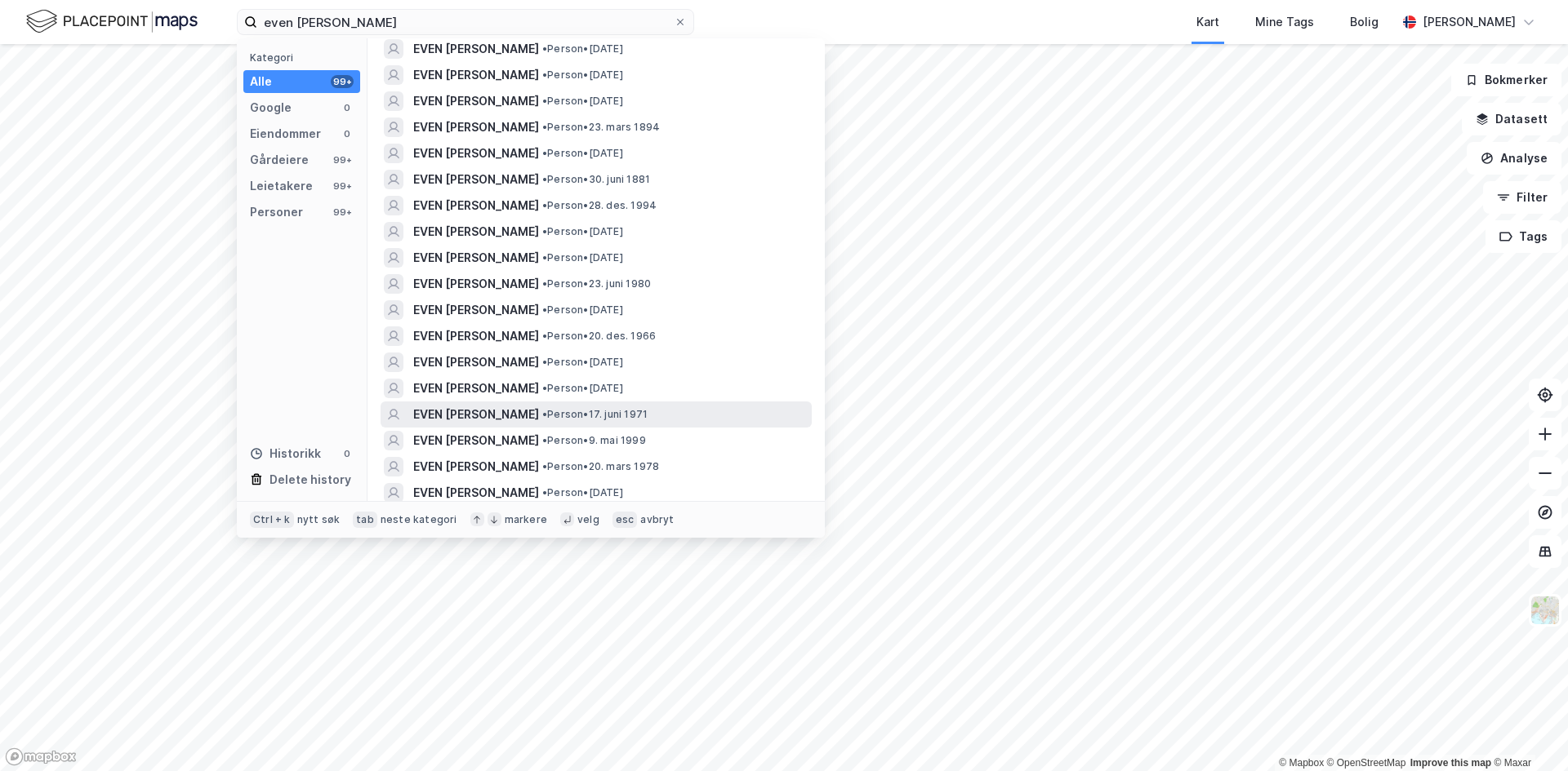
scroll to position [327, 0]
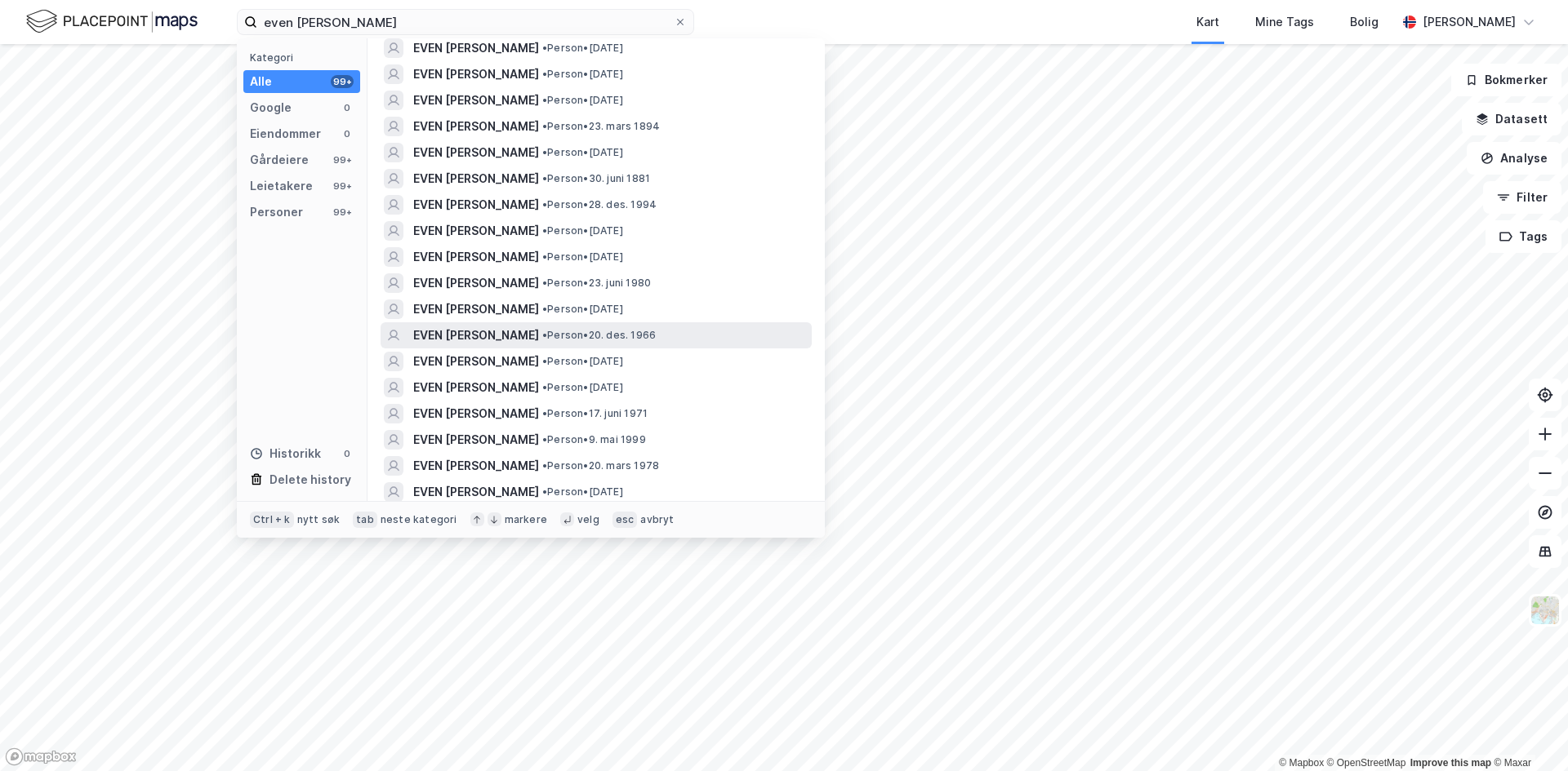
click at [440, 338] on span "EVEN [PERSON_NAME]" at bounding box center [476, 335] width 125 height 19
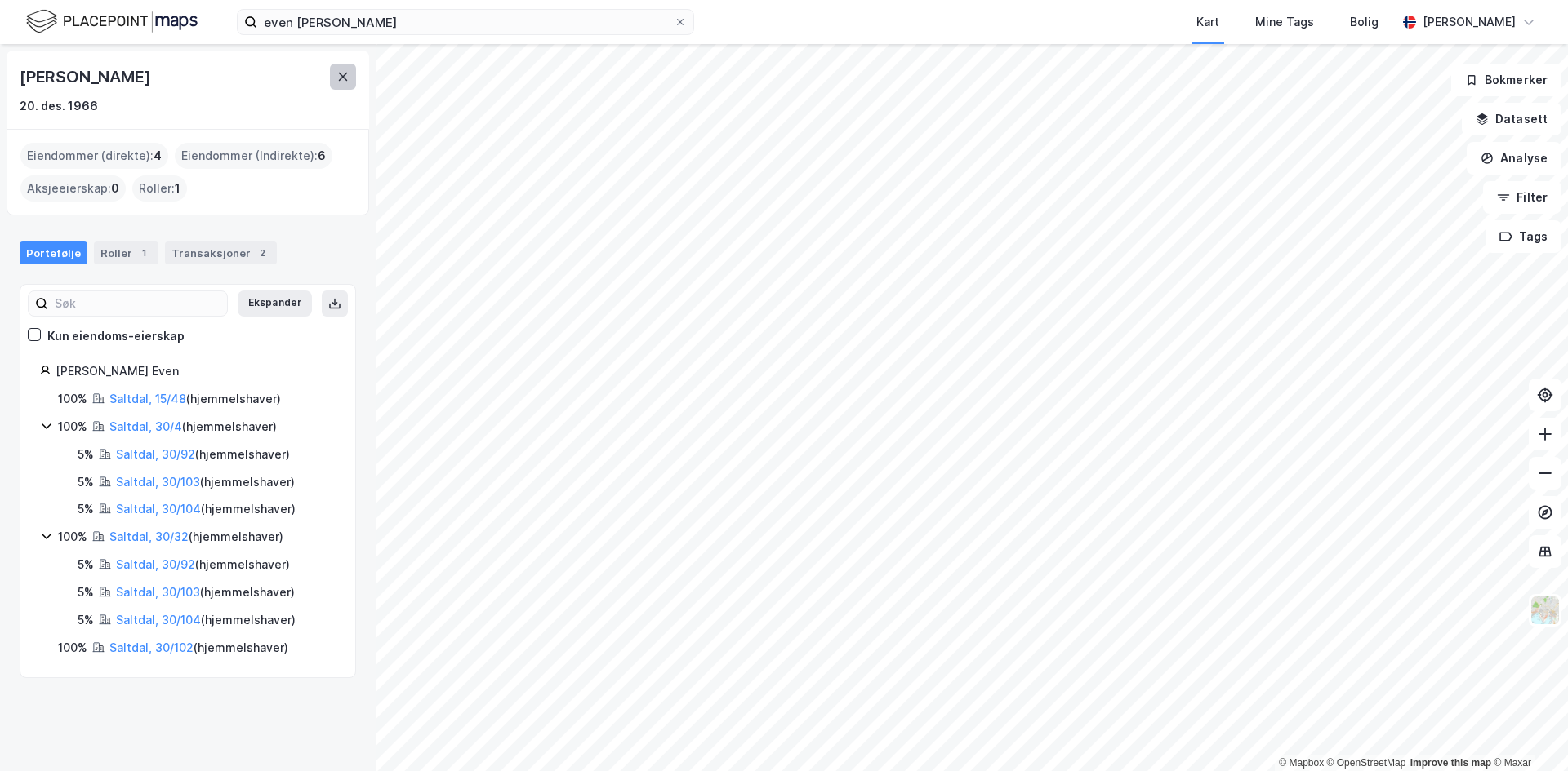
click at [340, 74] on icon at bounding box center [344, 77] width 9 height 8
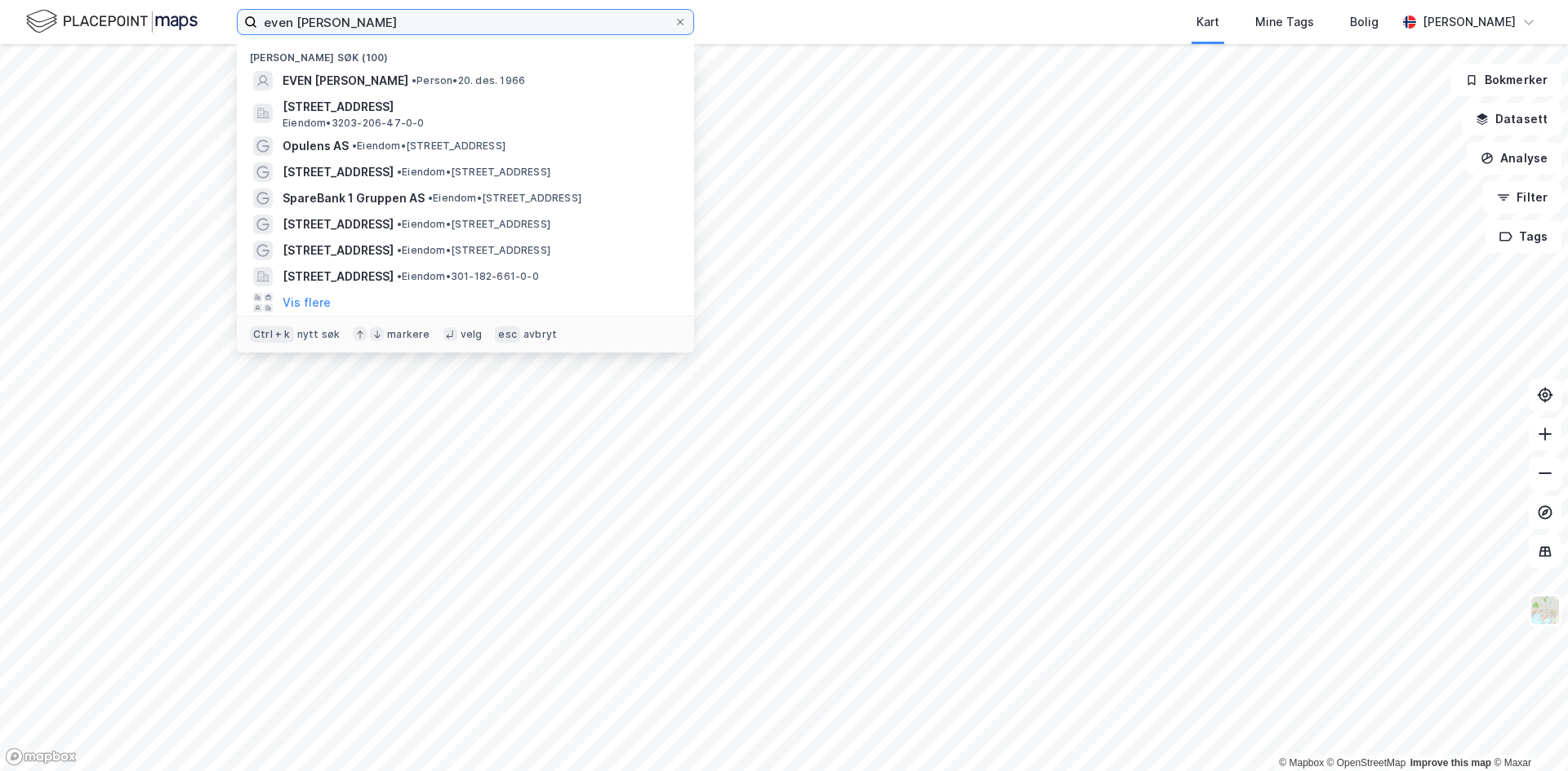
click at [359, 15] on input "even [PERSON_NAME]" at bounding box center [466, 22] width 416 height 24
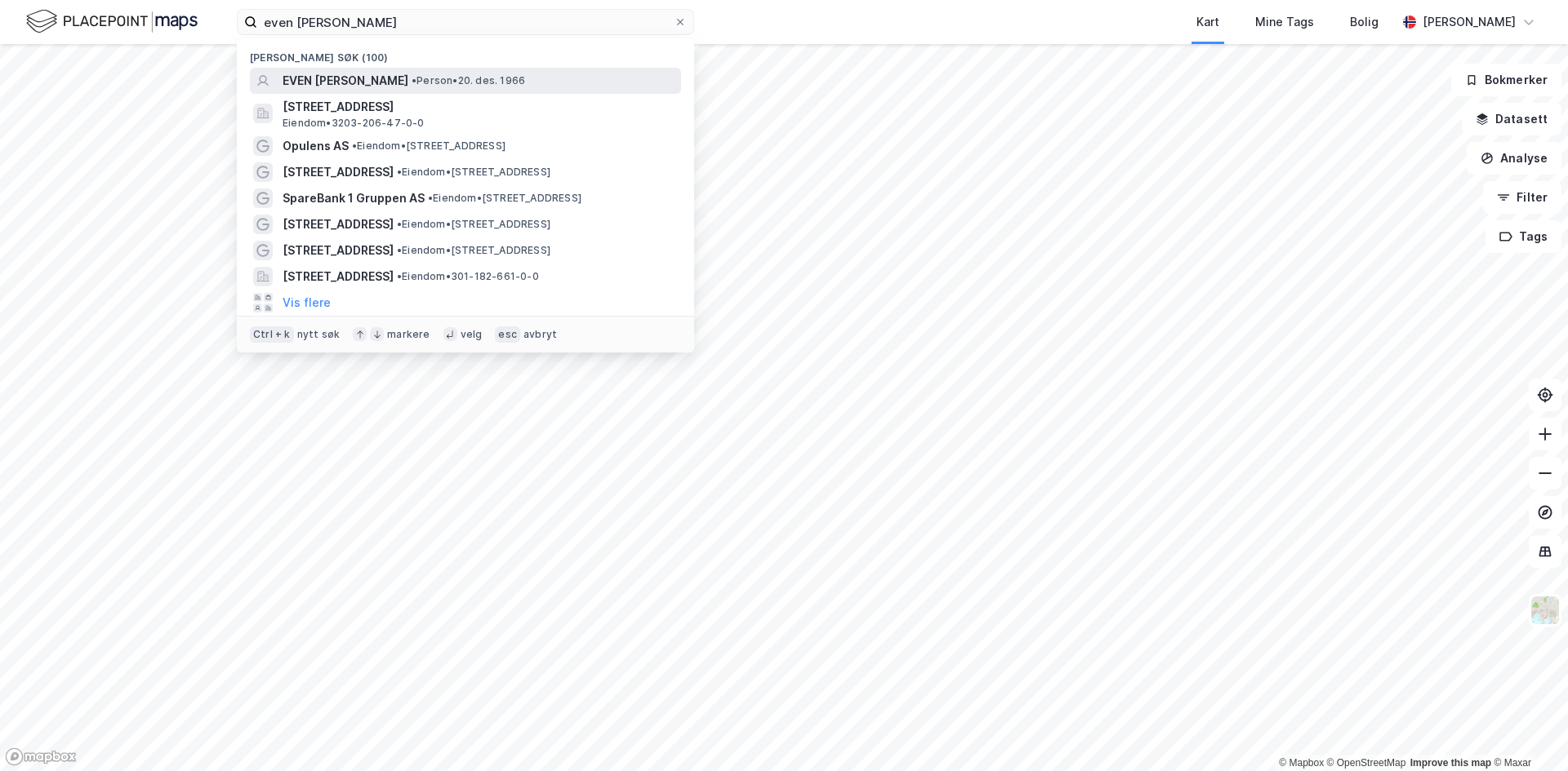
click at [331, 69] on div "EVEN [PERSON_NAME] • Person • 20. des. 1966" at bounding box center [466, 80] width 431 height 26
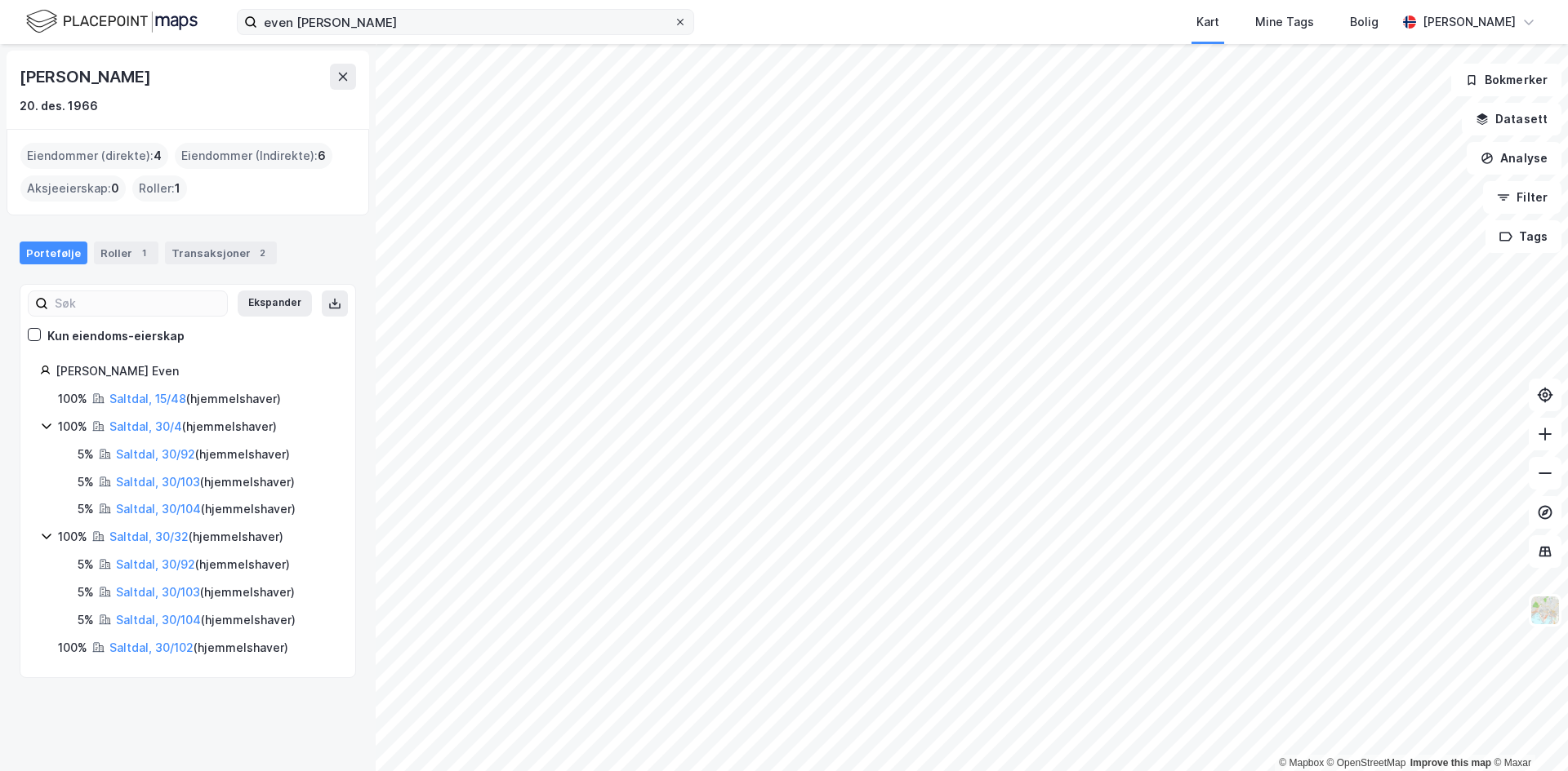
click at [677, 21] on icon at bounding box center [680, 23] width 10 height 10
click at [674, 21] on input "even [PERSON_NAME]" at bounding box center [466, 22] width 416 height 24
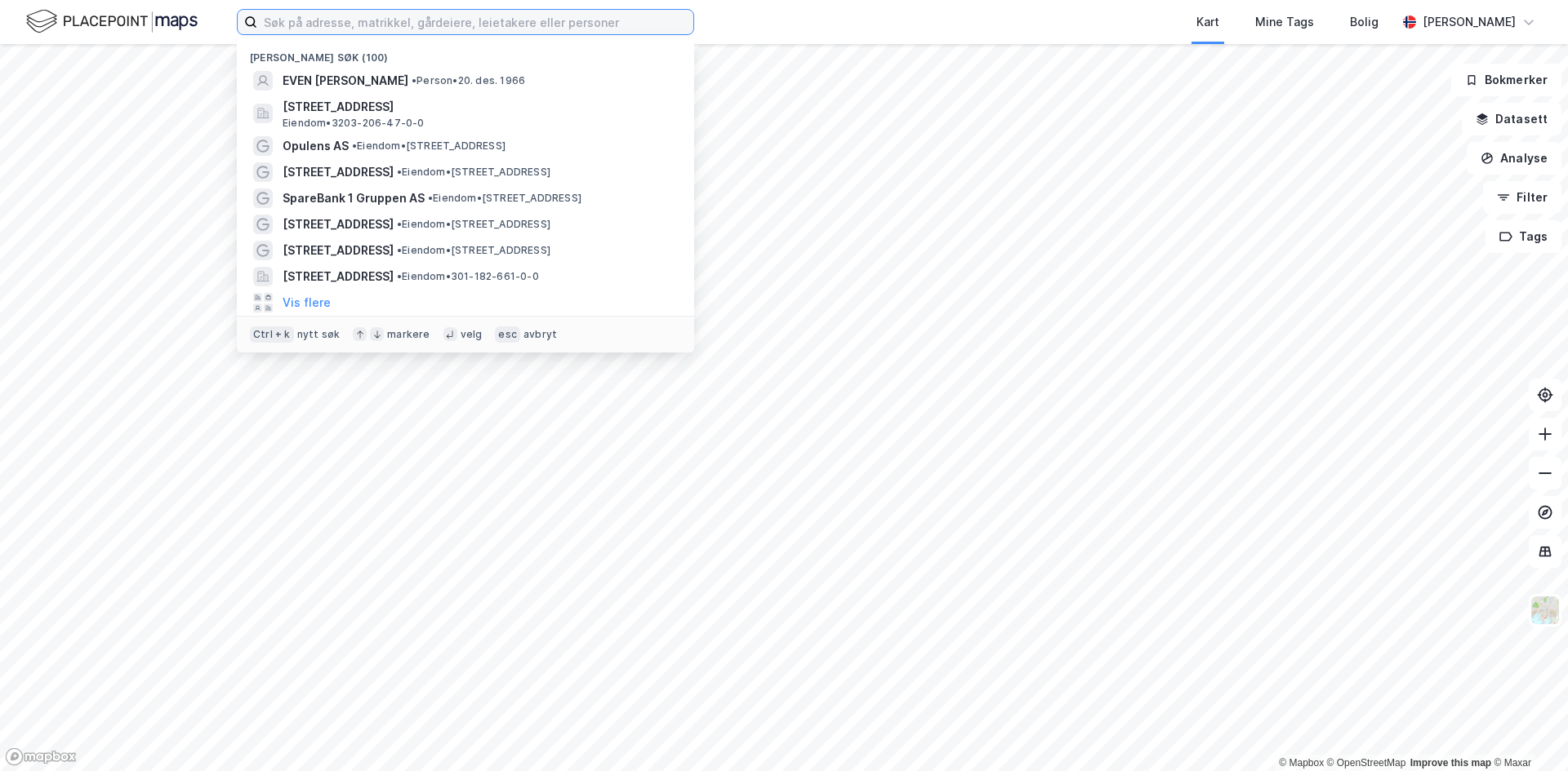
click at [368, 24] on input at bounding box center [476, 22] width 436 height 24
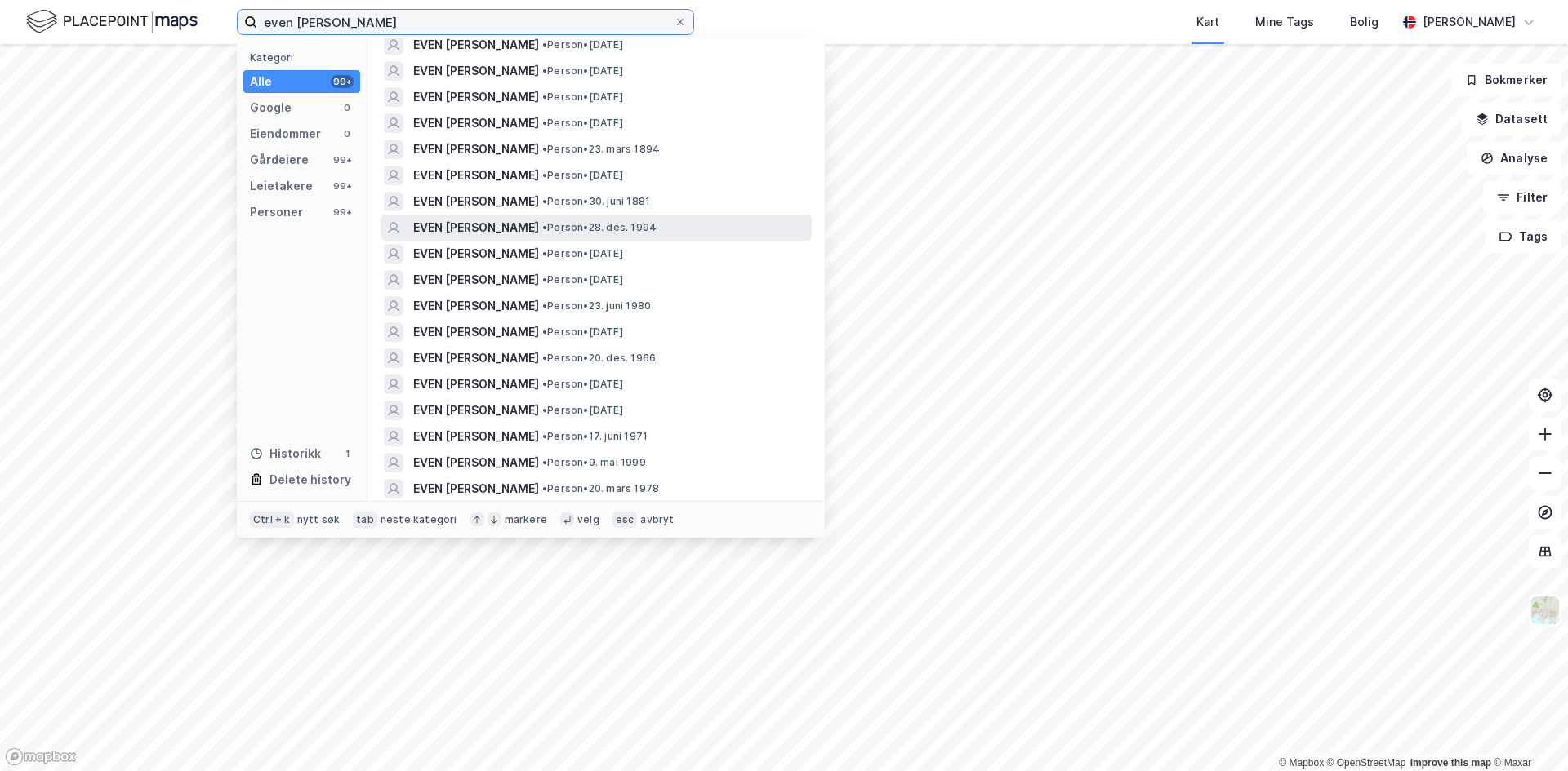
scroll to position [327, 0]
type input "even [PERSON_NAME]"
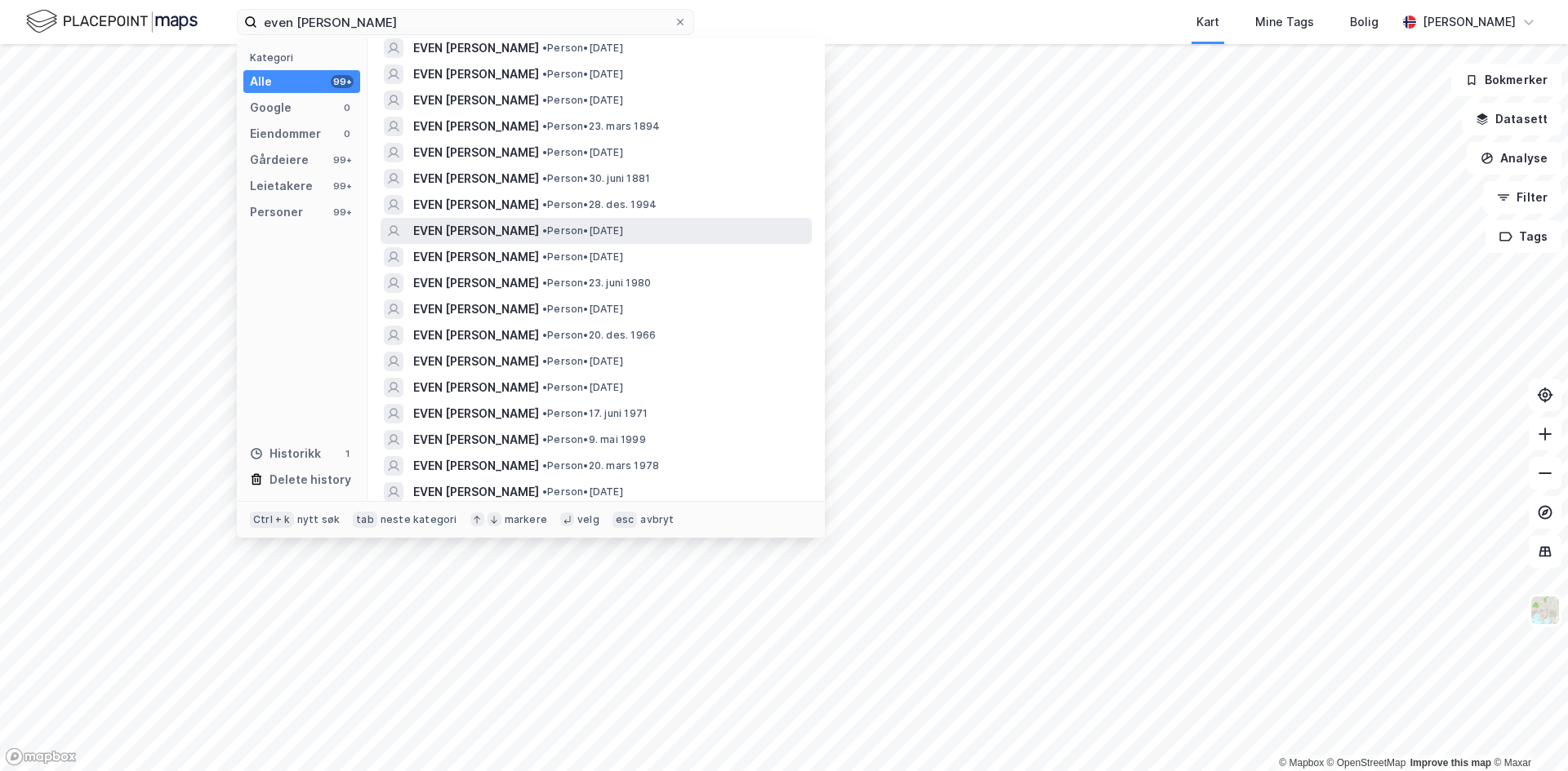
click at [444, 231] on span "EVEN [PERSON_NAME]" at bounding box center [476, 231] width 125 height 19
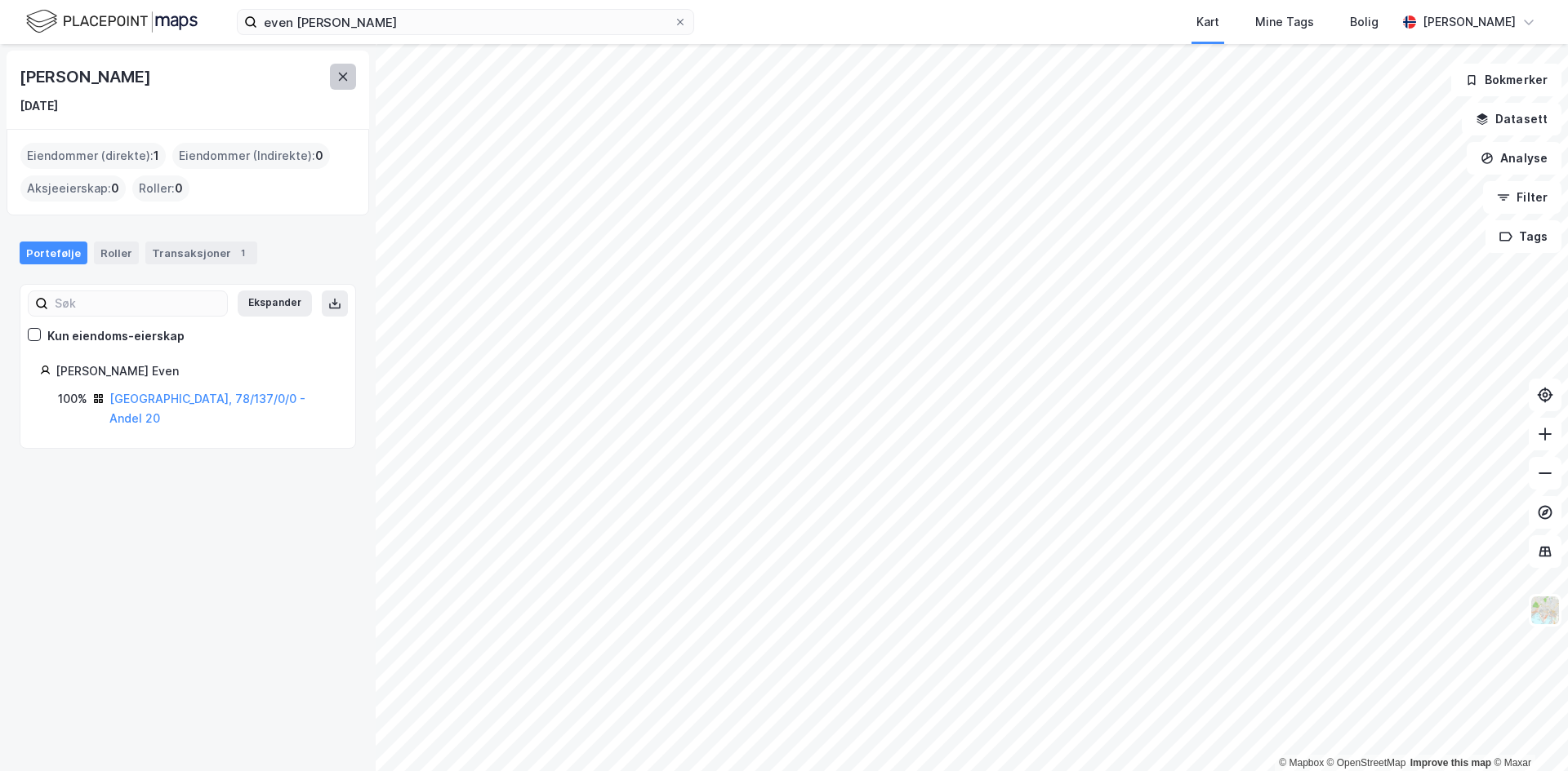
click at [334, 75] on button at bounding box center [343, 76] width 26 height 26
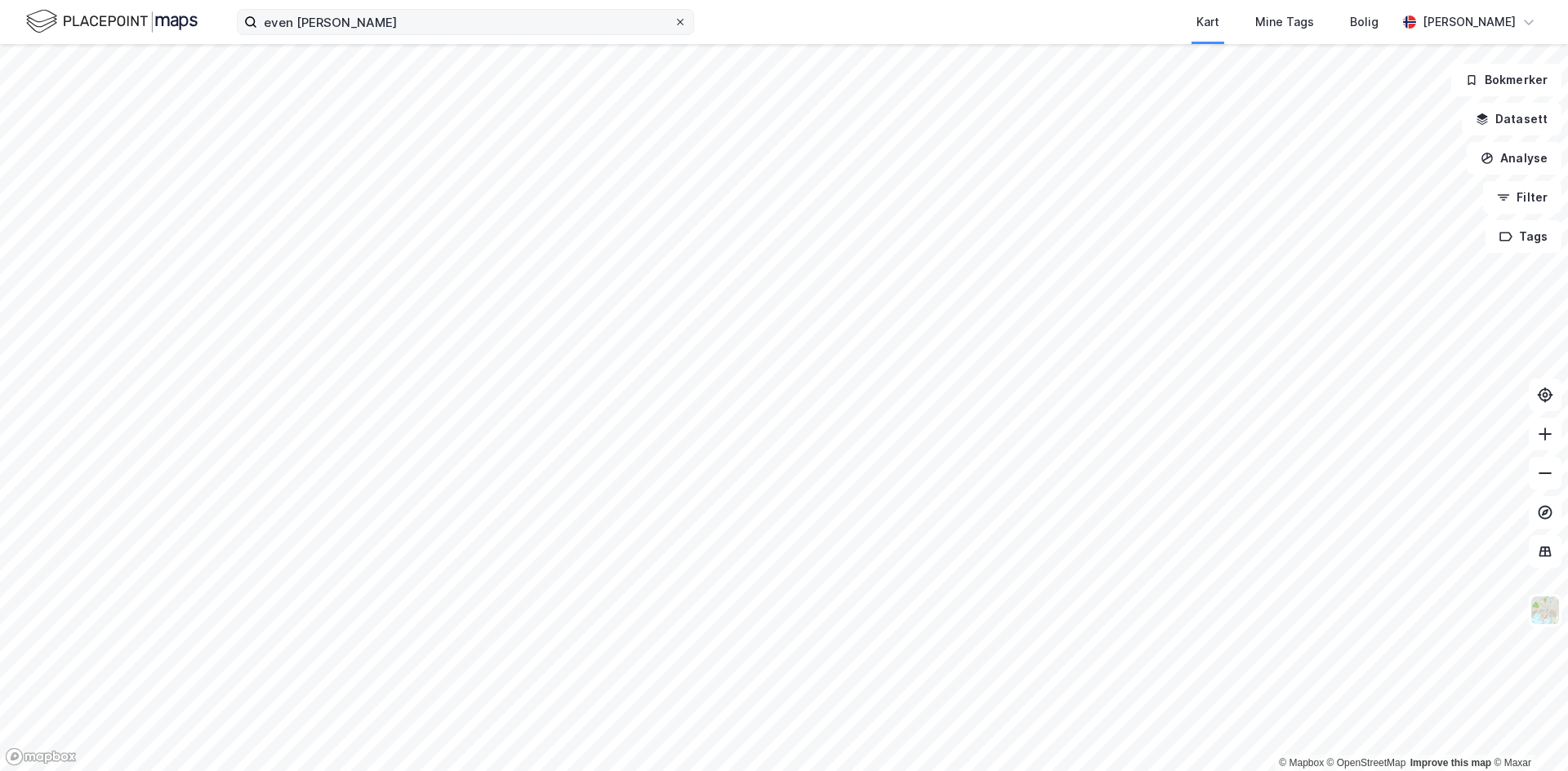
click at [680, 21] on icon at bounding box center [680, 23] width 10 height 10
click at [674, 21] on input "even [PERSON_NAME]" at bounding box center [466, 22] width 416 height 24
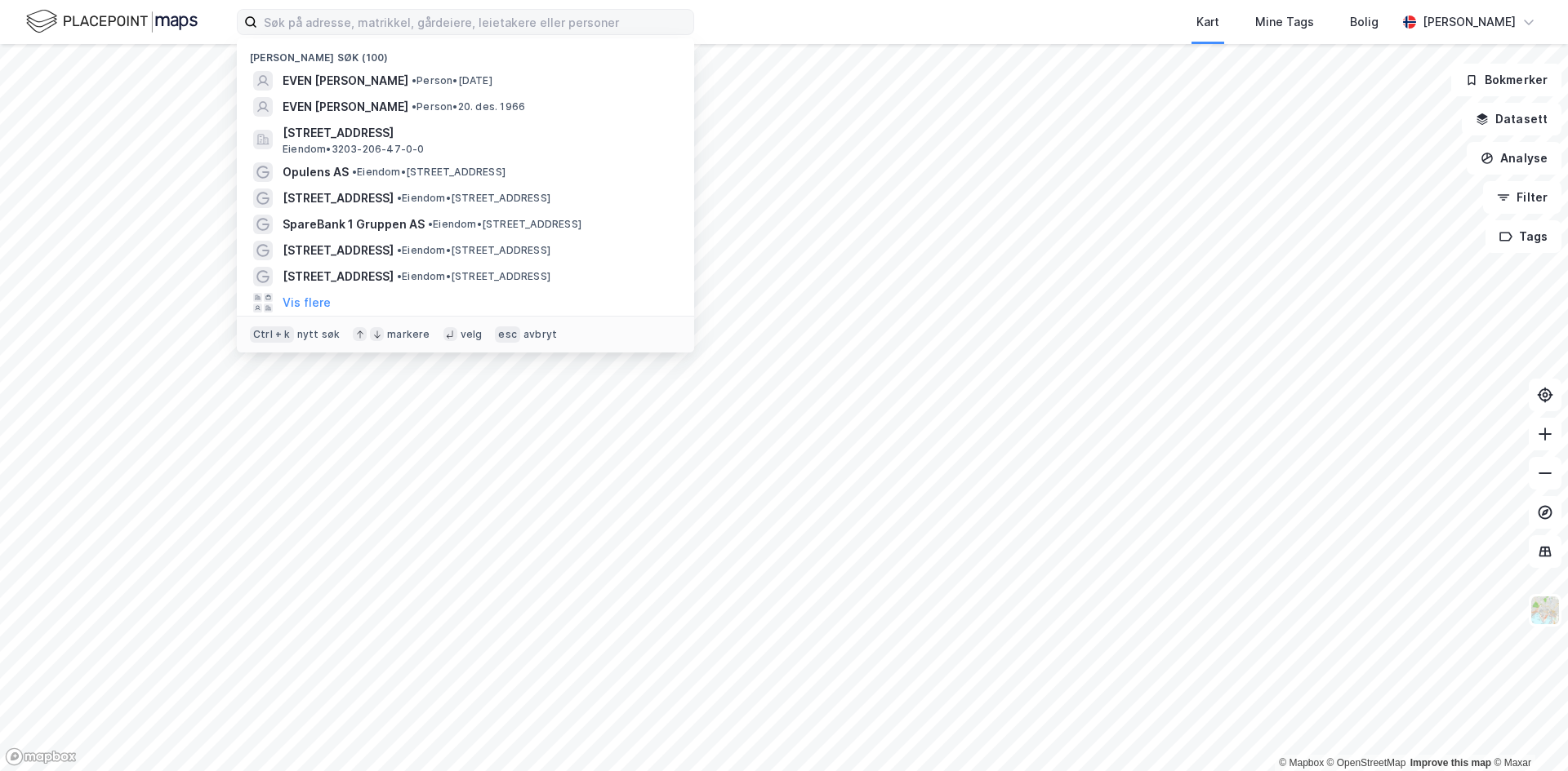
drag, startPoint x: 364, startPoint y: 86, endPoint x: 728, endPoint y: 8, distance: 372.3
click at [731, 8] on div "Nylige søk (100) EVEN [PERSON_NAME] • Person • [DATE] EVEN [PERSON_NAME] • Pers…" at bounding box center [784, 22] width 1568 height 44
click at [447, 28] on input at bounding box center [476, 22] width 436 height 24
drag, startPoint x: 750, startPoint y: 14, endPoint x: 739, endPoint y: 10, distance: 11.7
click at [748, 13] on div "Nylige søk (100) EVEN [PERSON_NAME] • Person • [DATE] EVEN [PERSON_NAME] • Pers…" at bounding box center [784, 22] width 1568 height 44
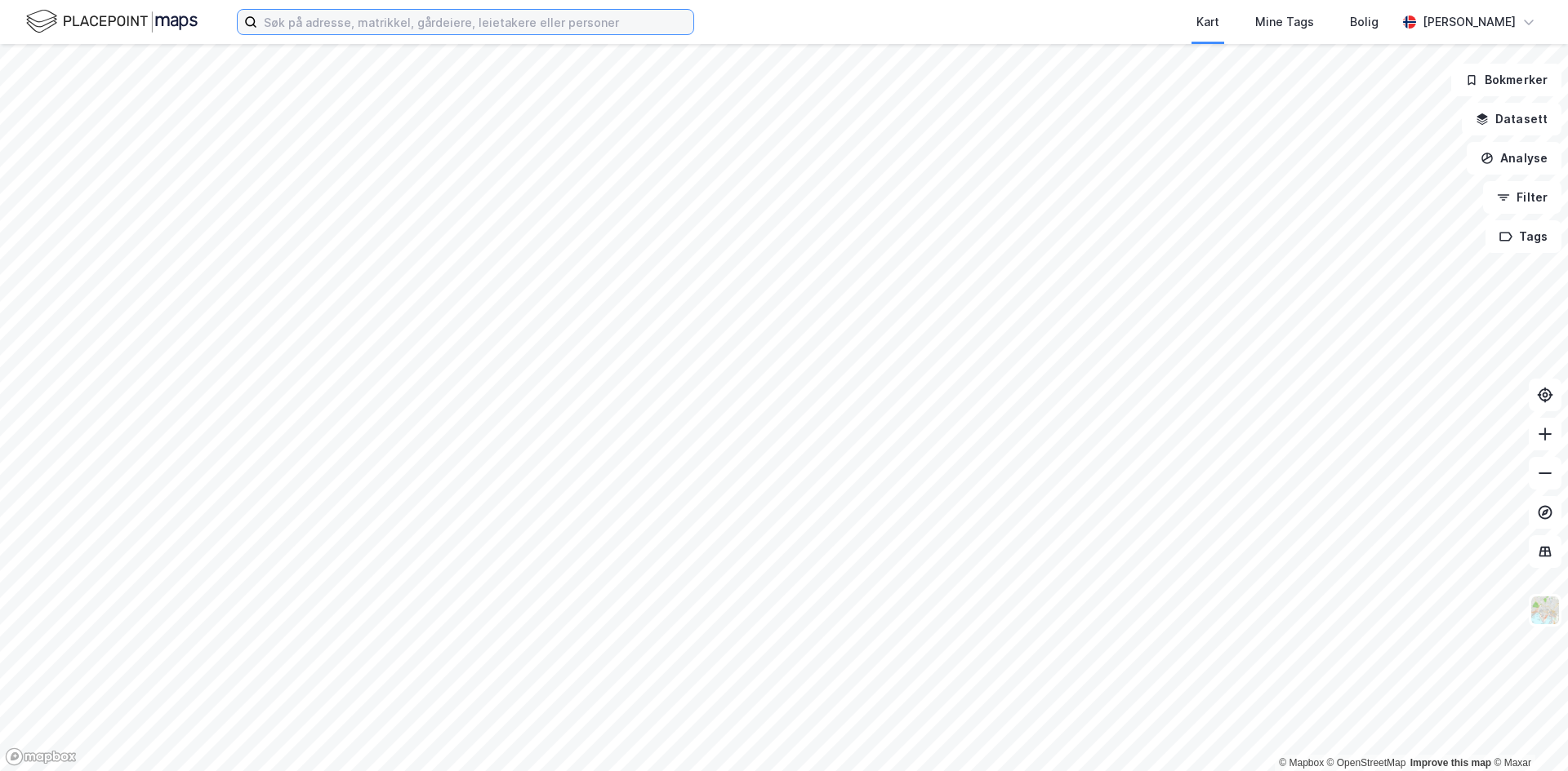
click at [542, 24] on input at bounding box center [476, 22] width 436 height 24
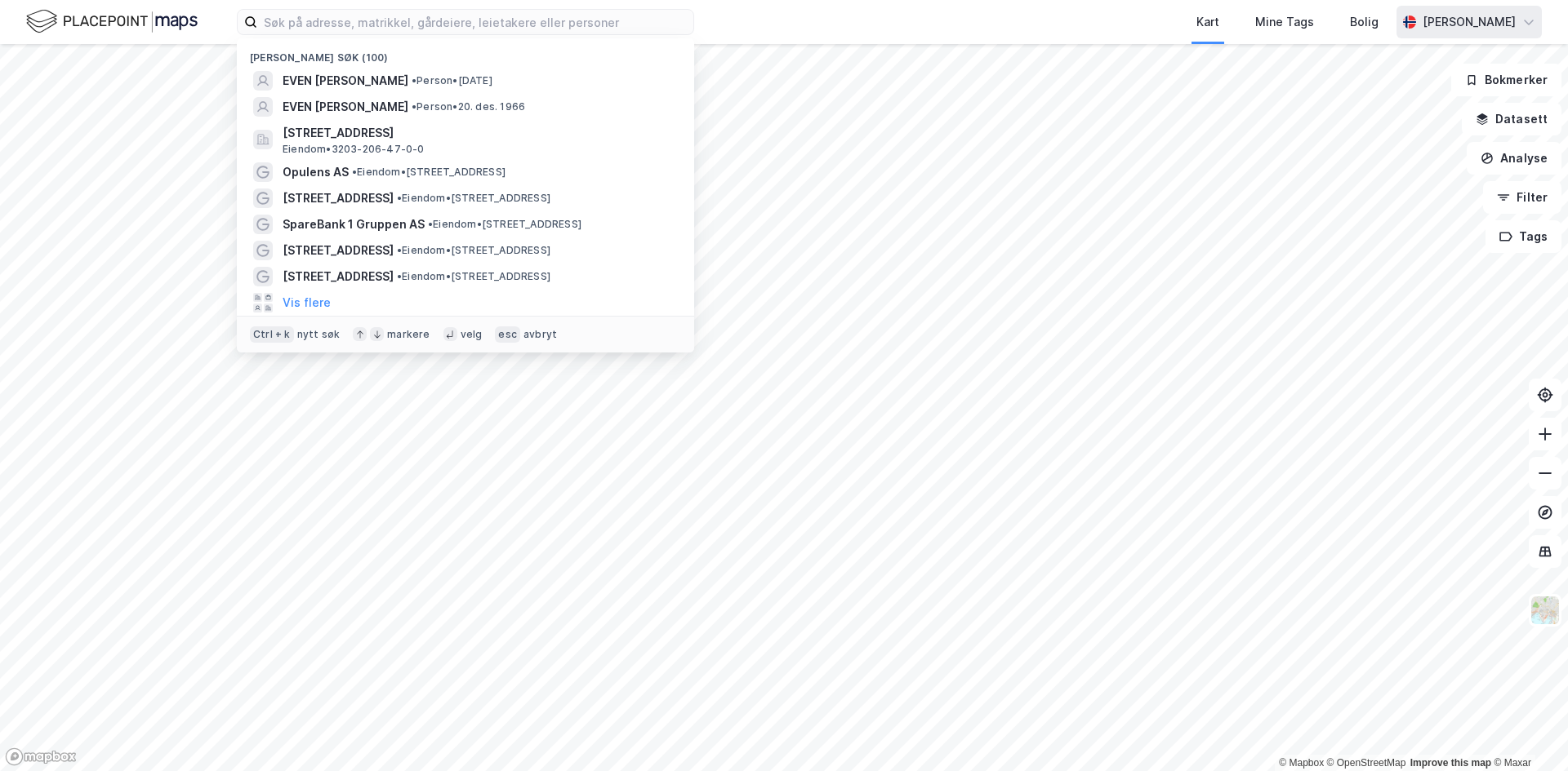
click at [1484, 28] on div "[PERSON_NAME]" at bounding box center [1469, 22] width 93 height 19
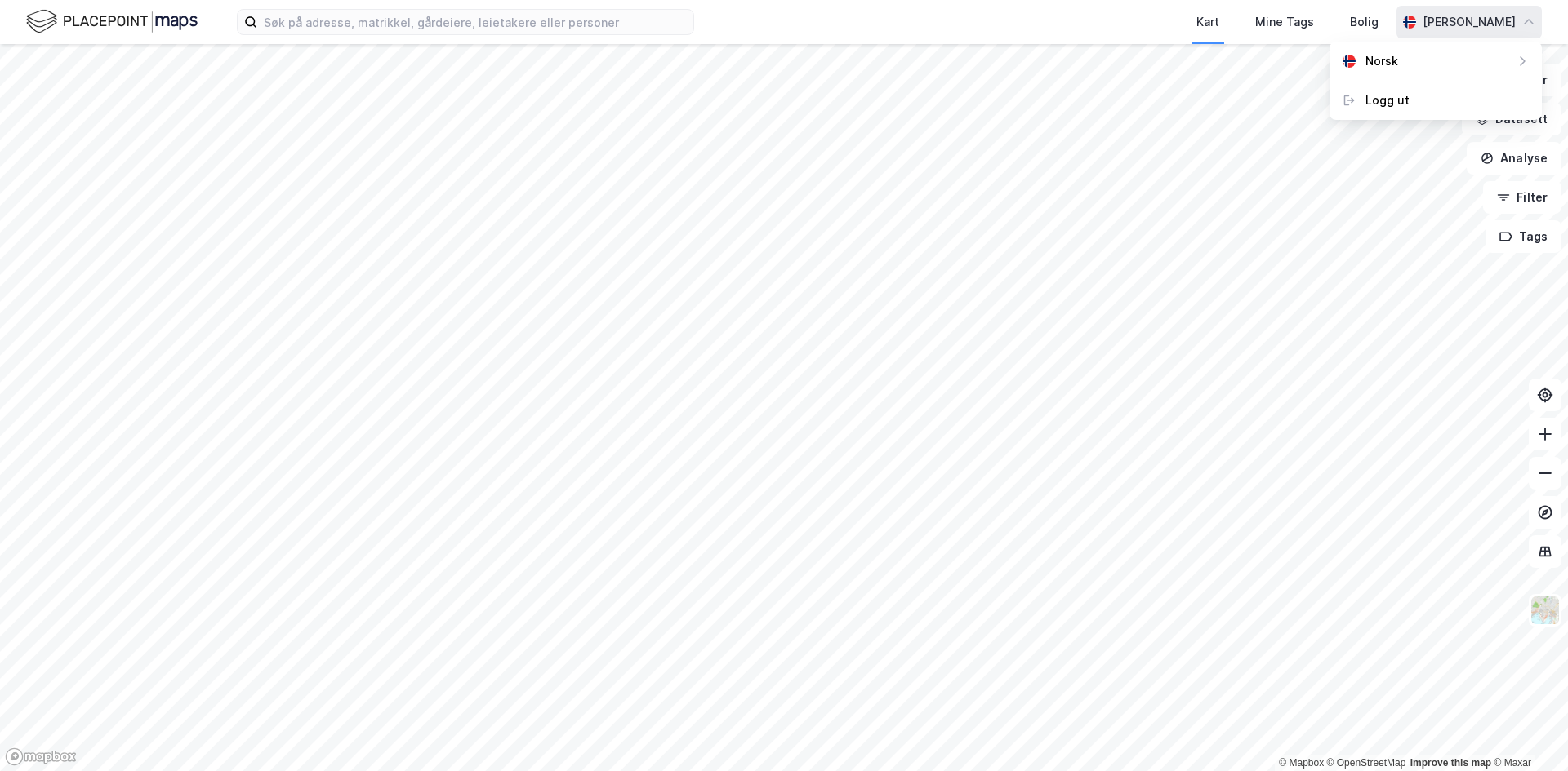
click at [1484, 28] on div "[PERSON_NAME]" at bounding box center [1469, 22] width 93 height 19
click at [975, 28] on div "Kart Mine Tags Bolig" at bounding box center [1084, 22] width 624 height 44
